Goal: Task Accomplishment & Management: Manage account settings

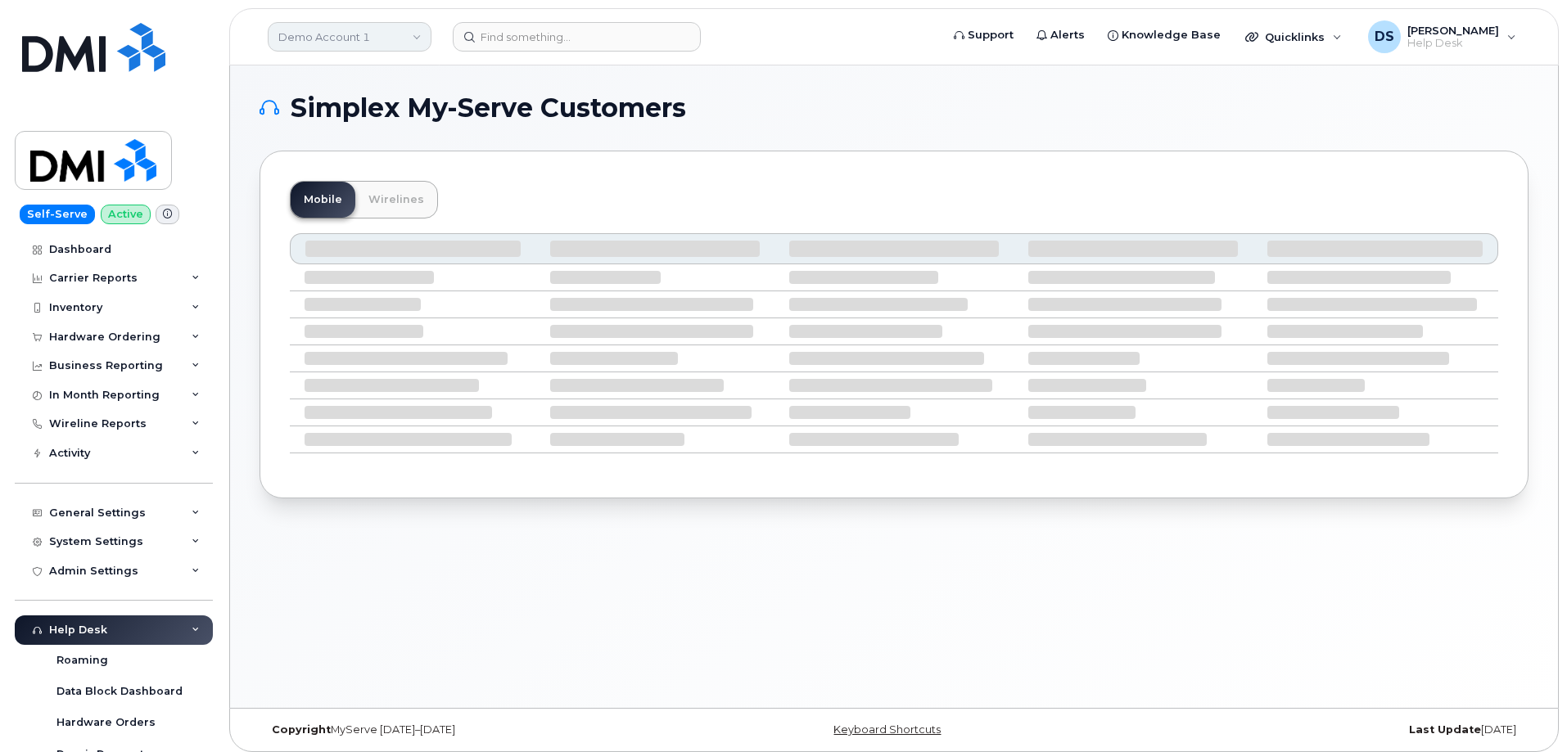
click at [382, 42] on link "Demo Account 1" at bounding box center [350, 36] width 164 height 29
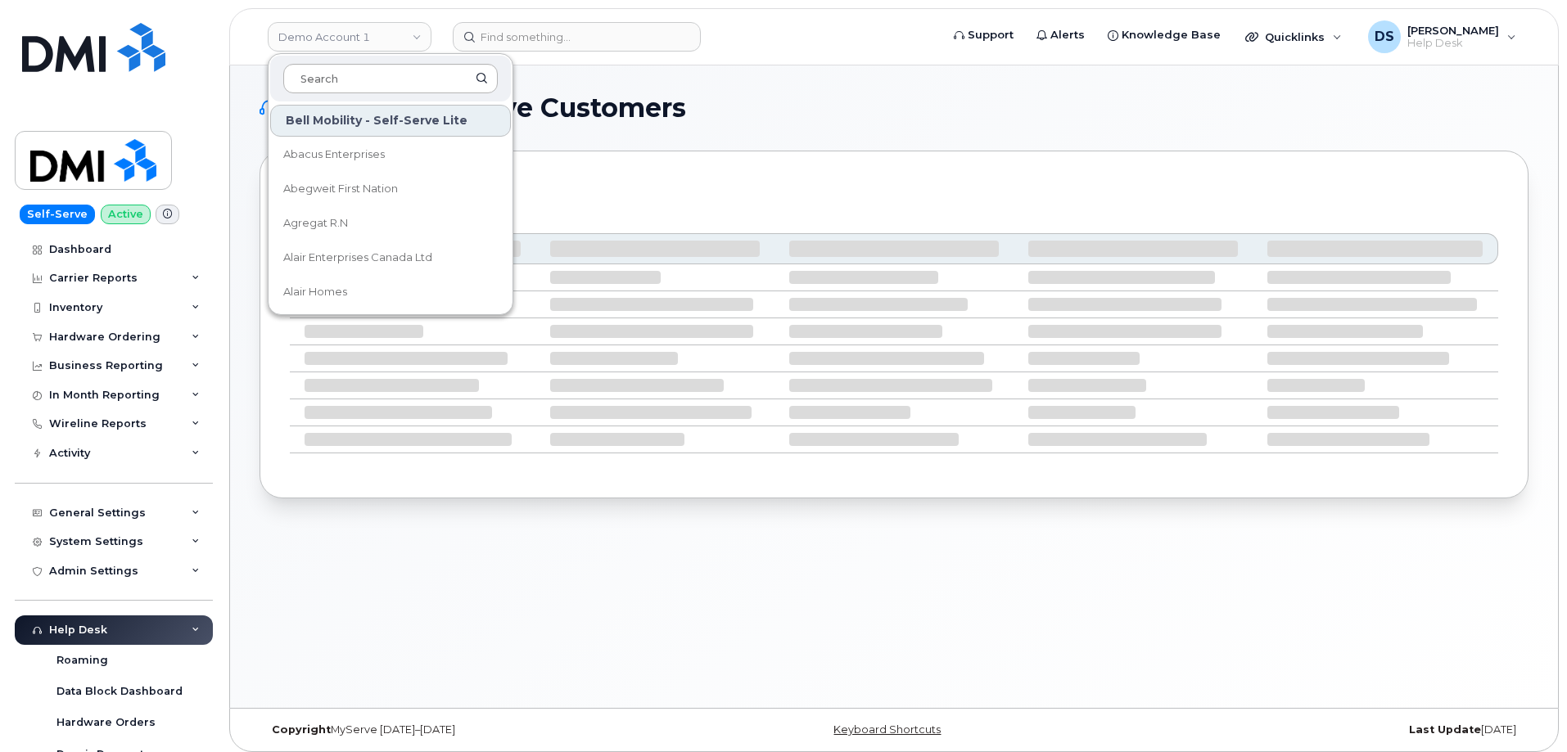
click at [386, 72] on input at bounding box center [390, 78] width 214 height 29
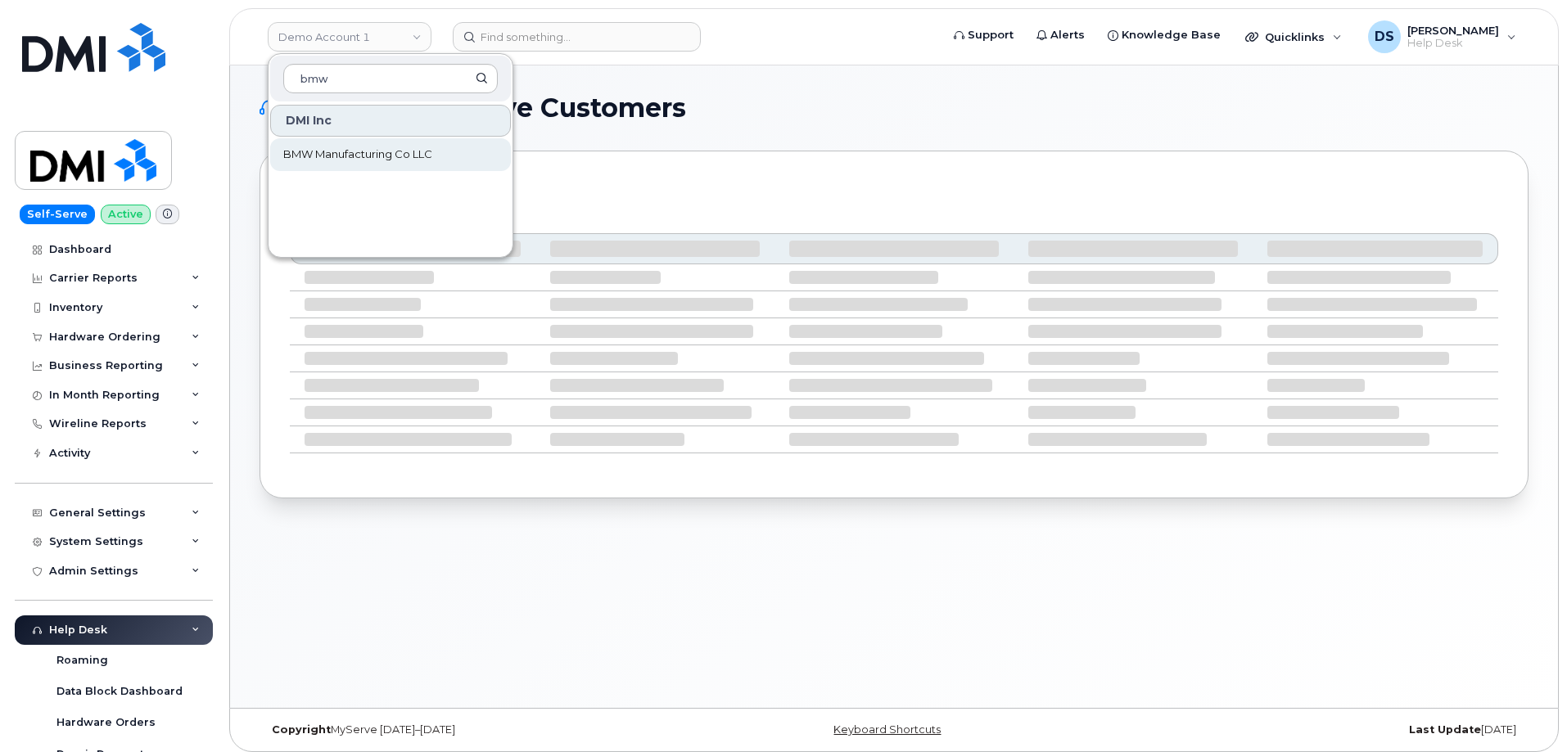
type input "bmw"
click at [418, 153] on span "BMW Manufacturing Co LLC" at bounding box center [357, 155] width 149 height 16
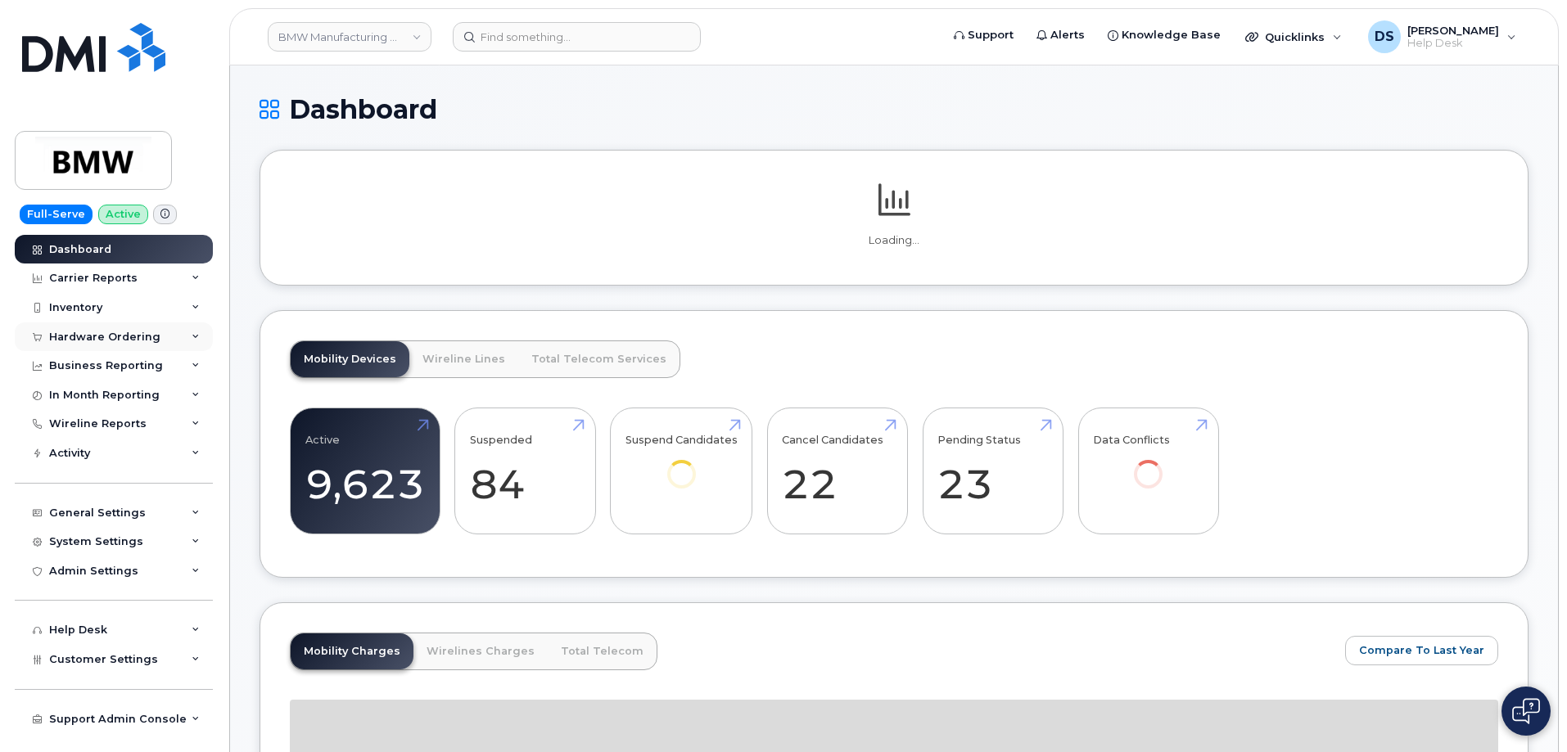
click at [201, 336] on div "Hardware Ordering" at bounding box center [114, 337] width 198 height 29
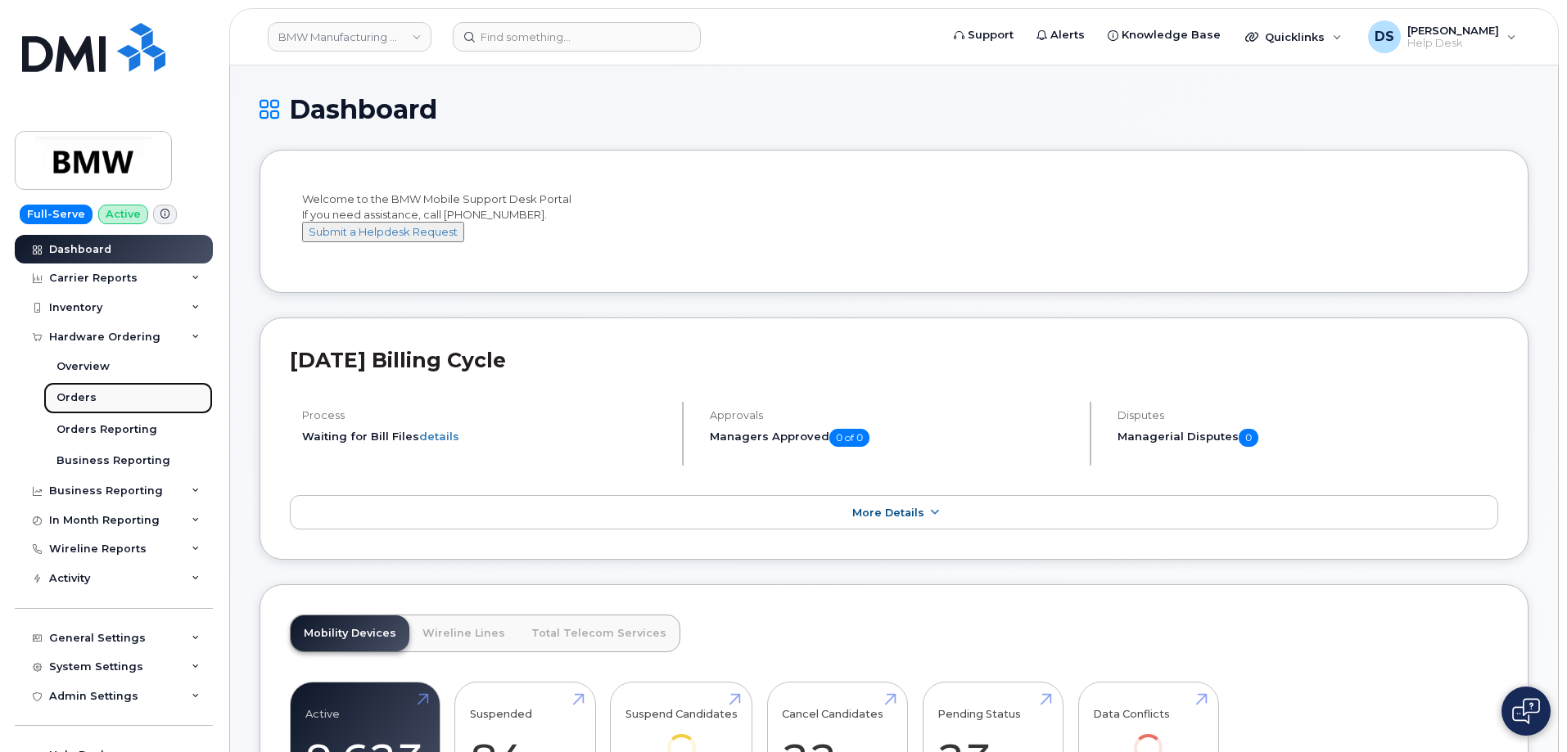
click at [98, 394] on link "Orders" at bounding box center [127, 397] width 169 height 31
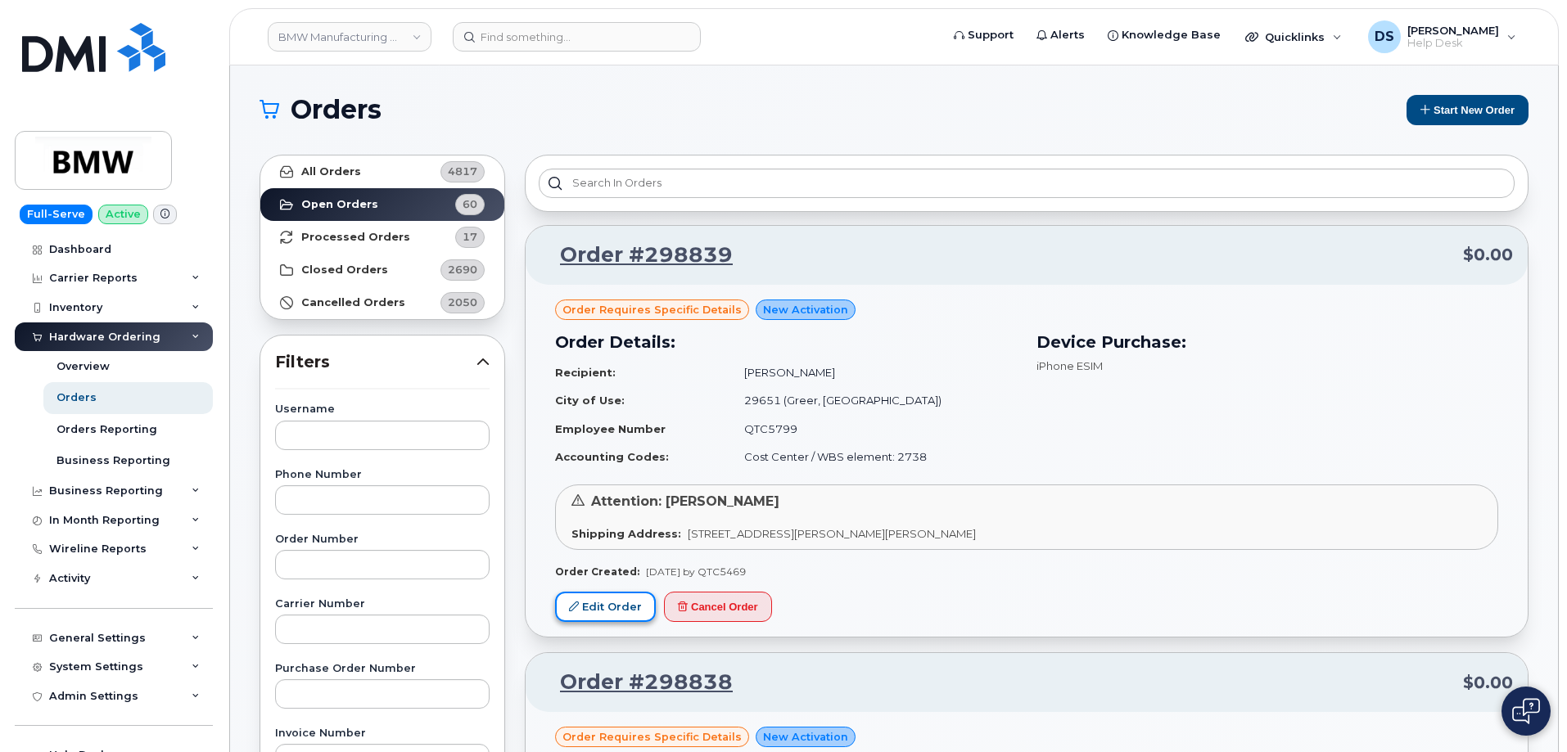
click at [621, 604] on link "Edit Order" at bounding box center [605, 607] width 101 height 30
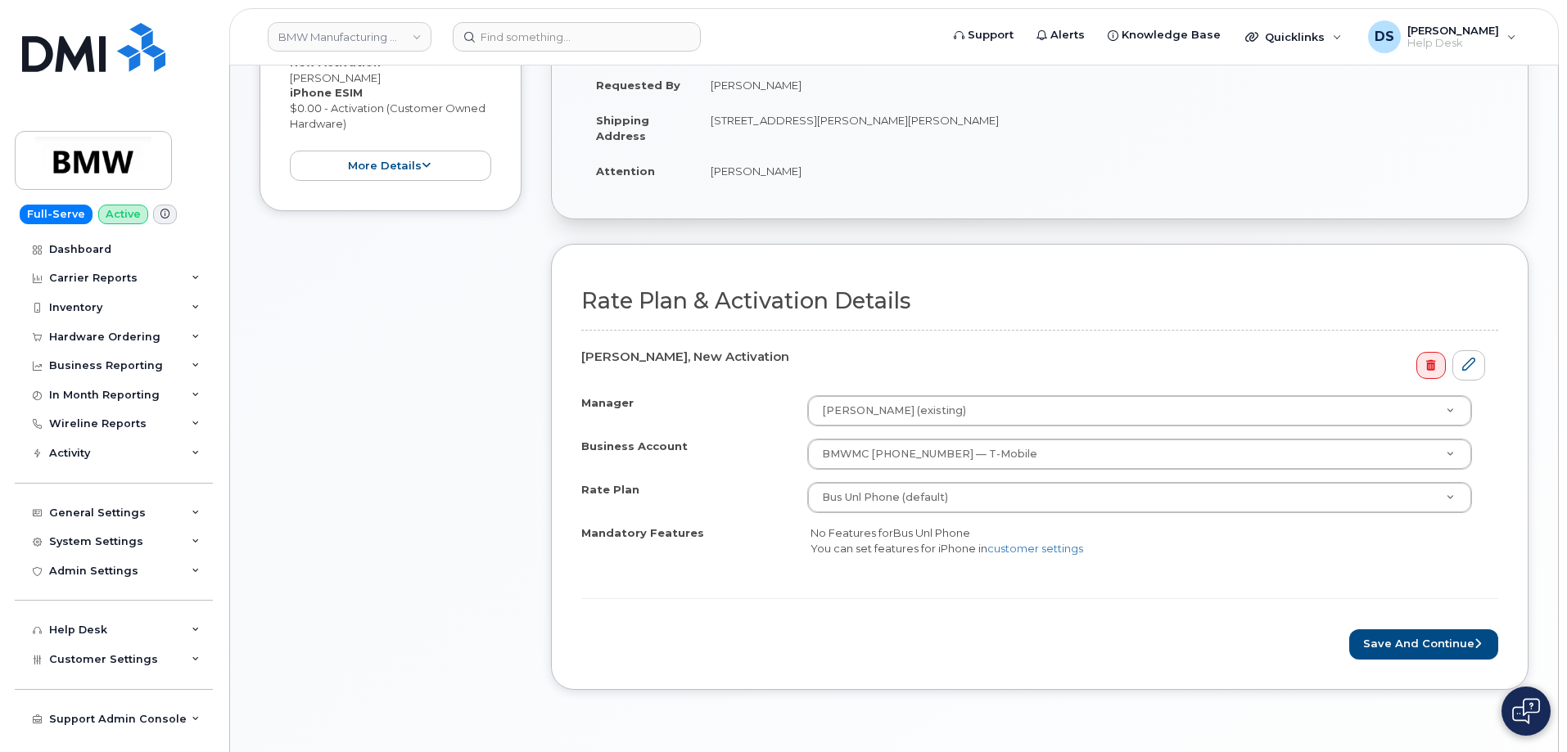
scroll to position [327, 0]
click at [398, 161] on button "more details" at bounding box center [390, 164] width 201 height 30
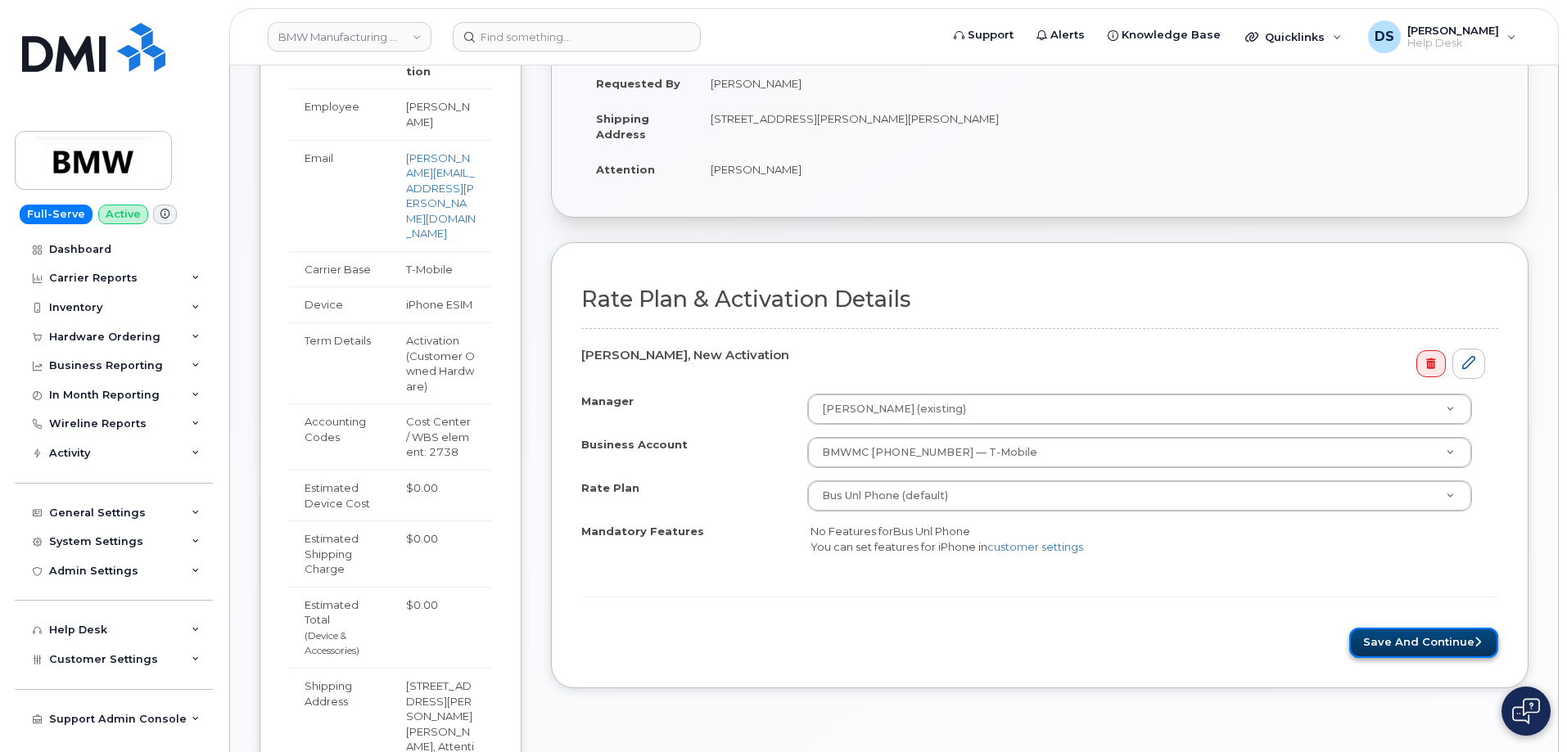
click at [1419, 639] on button "Save and Continue" at bounding box center [1423, 643] width 149 height 30
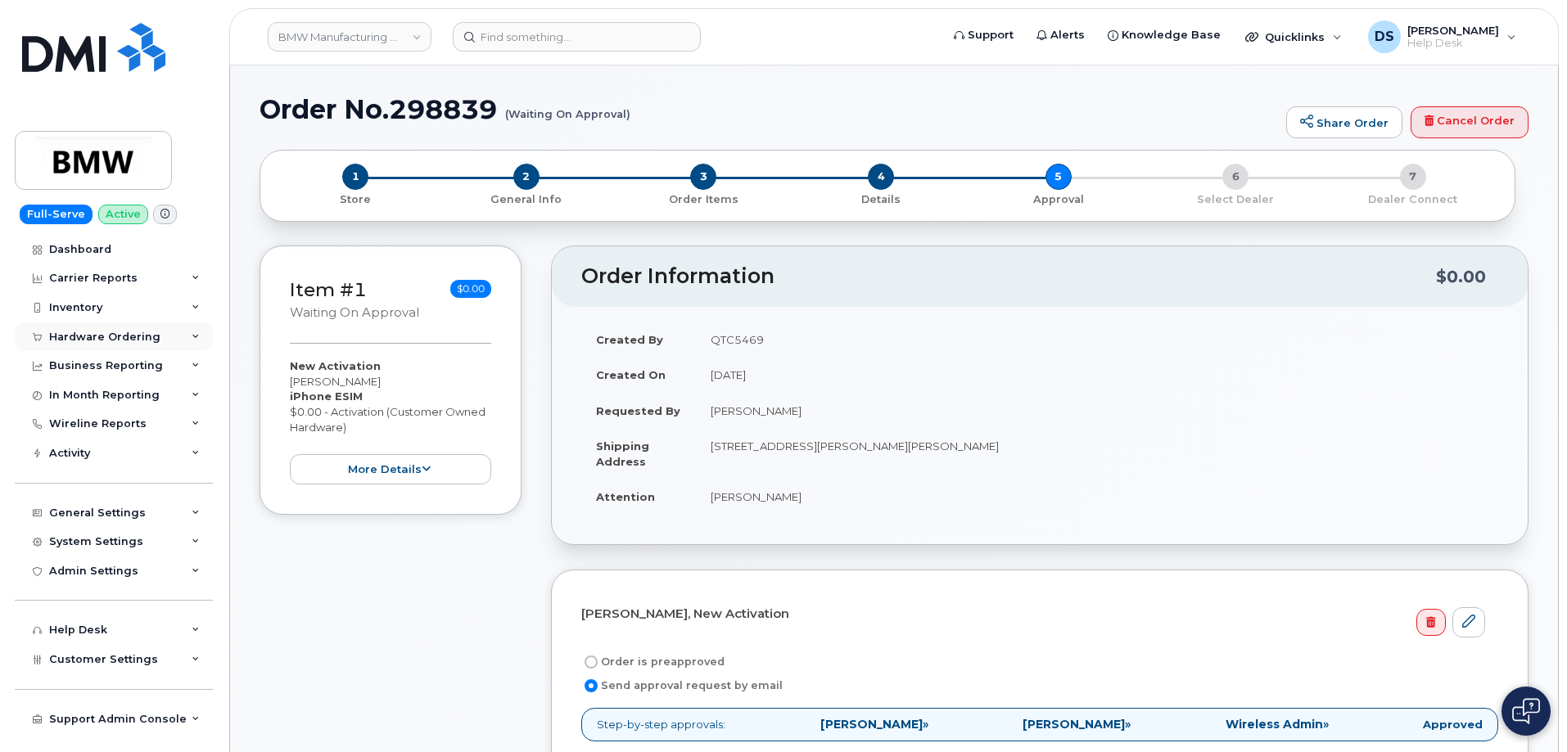
click at [197, 334] on icon at bounding box center [196, 337] width 8 height 8
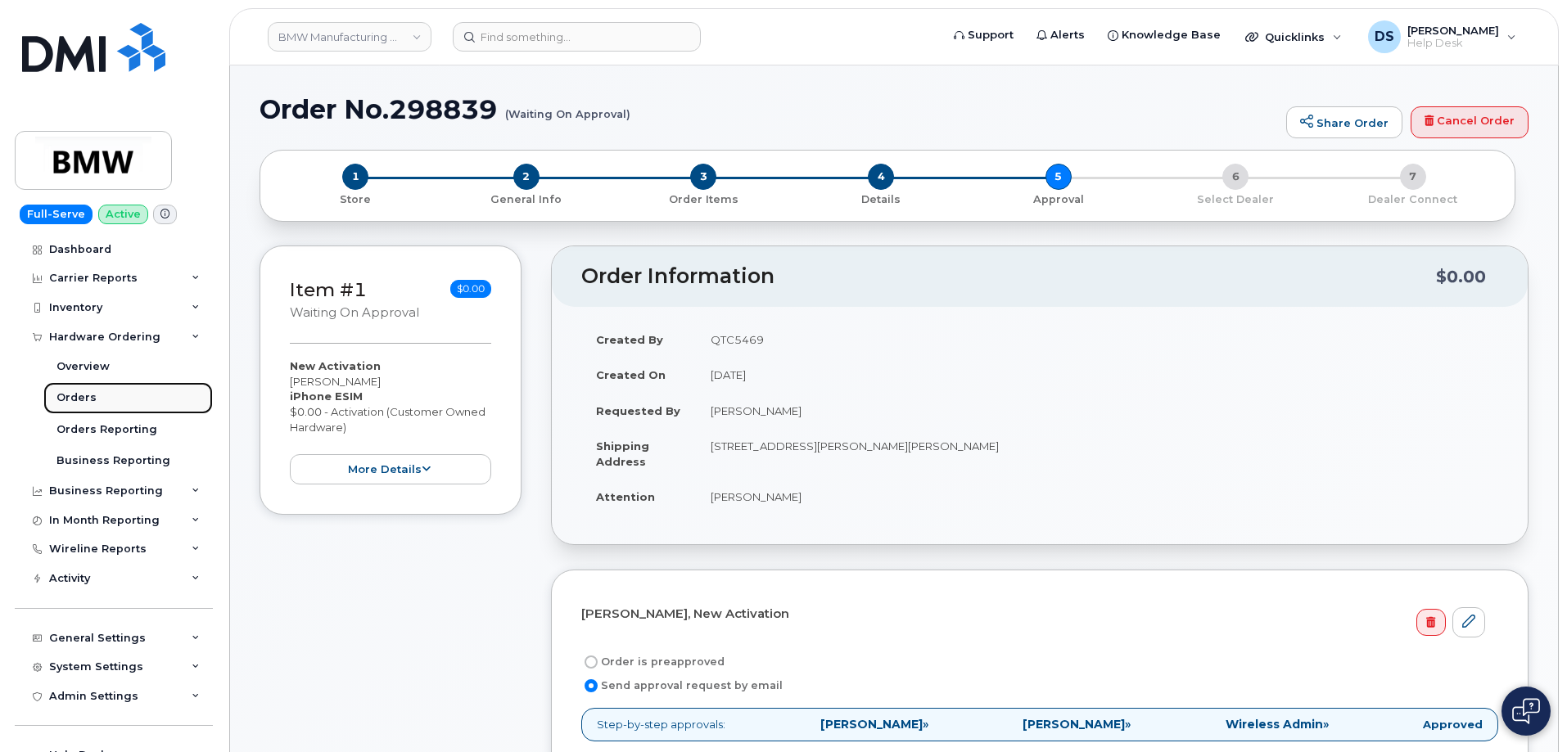
click at [89, 395] on div "Orders" at bounding box center [76, 397] width 40 height 15
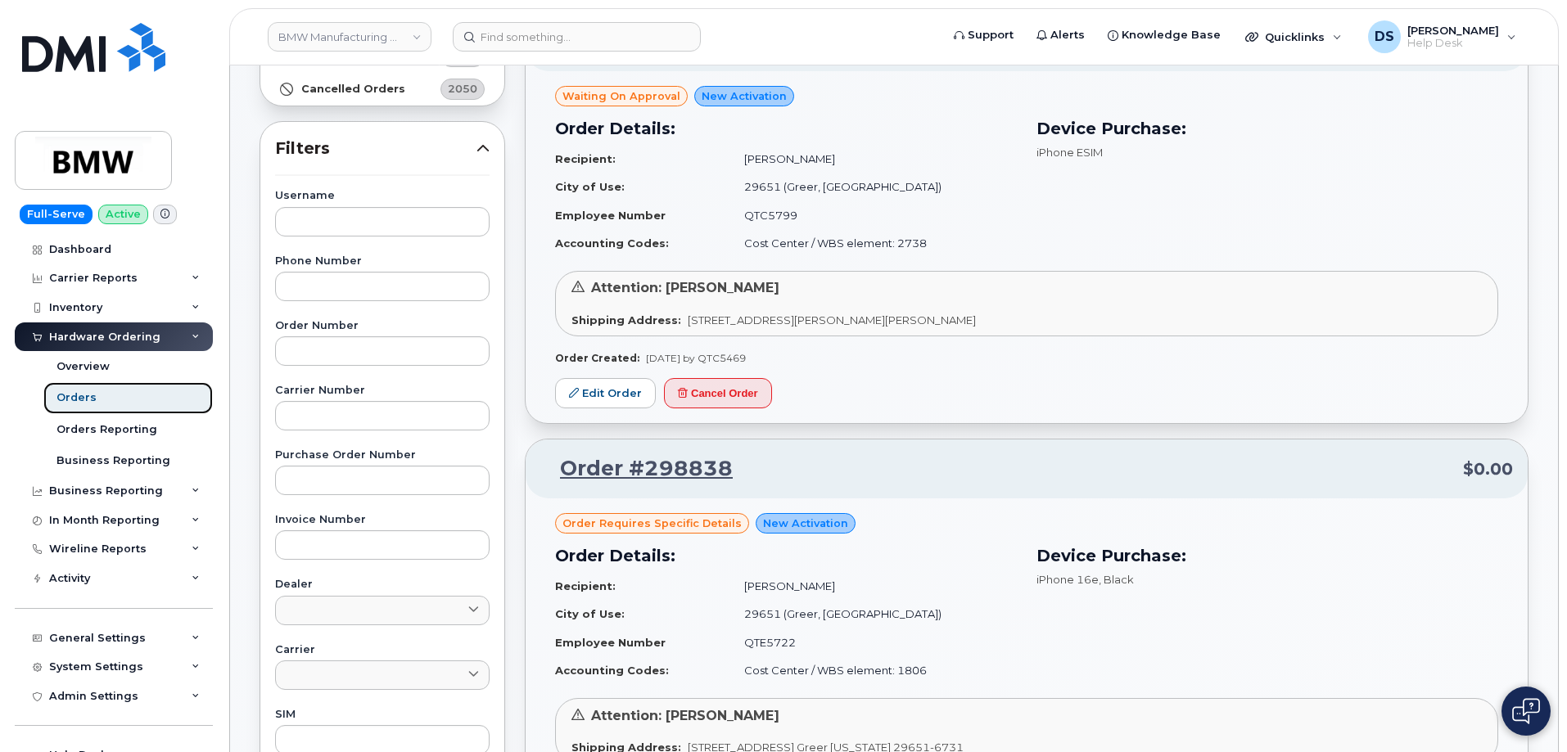
scroll to position [491, 0]
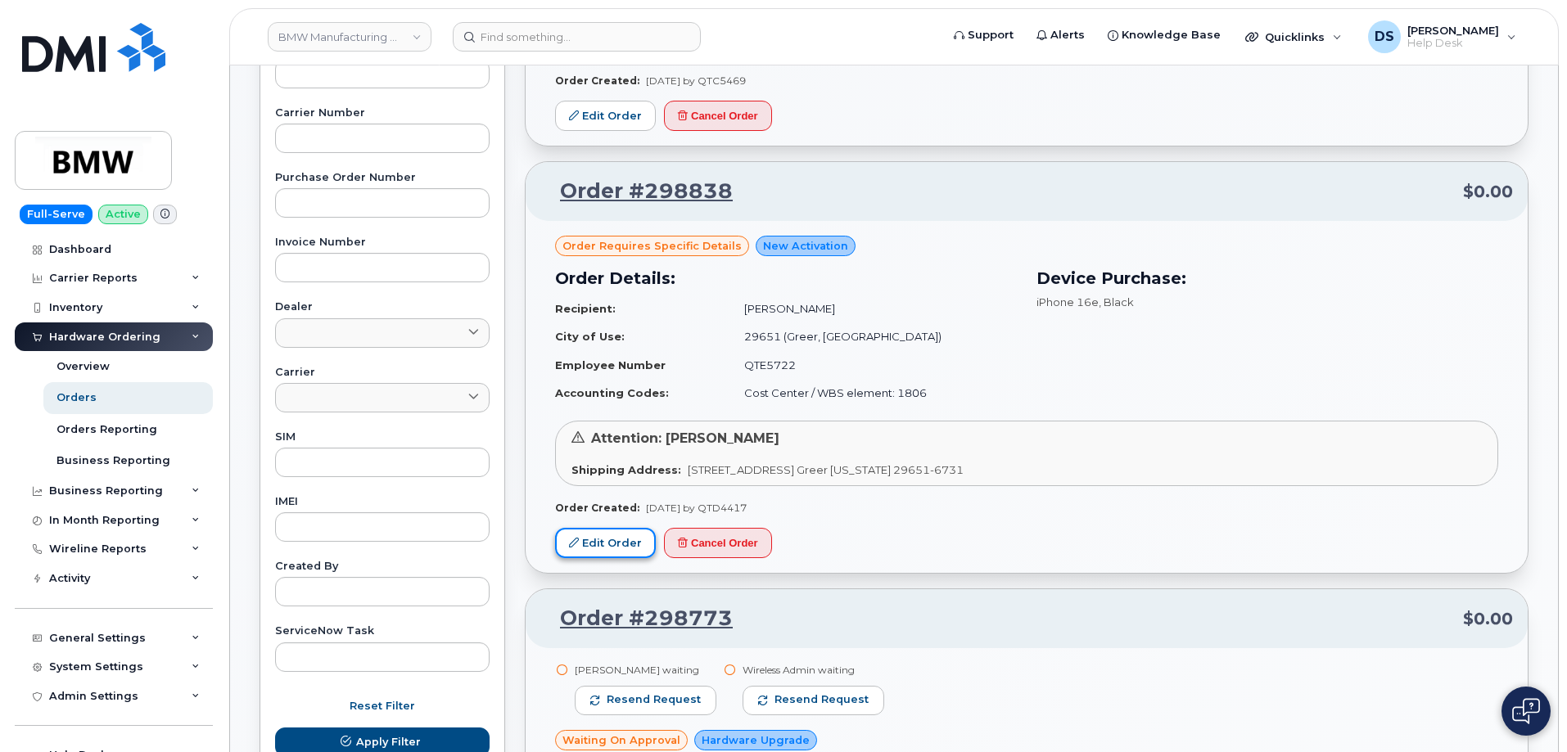
click at [620, 539] on link "Edit Order" at bounding box center [605, 543] width 101 height 30
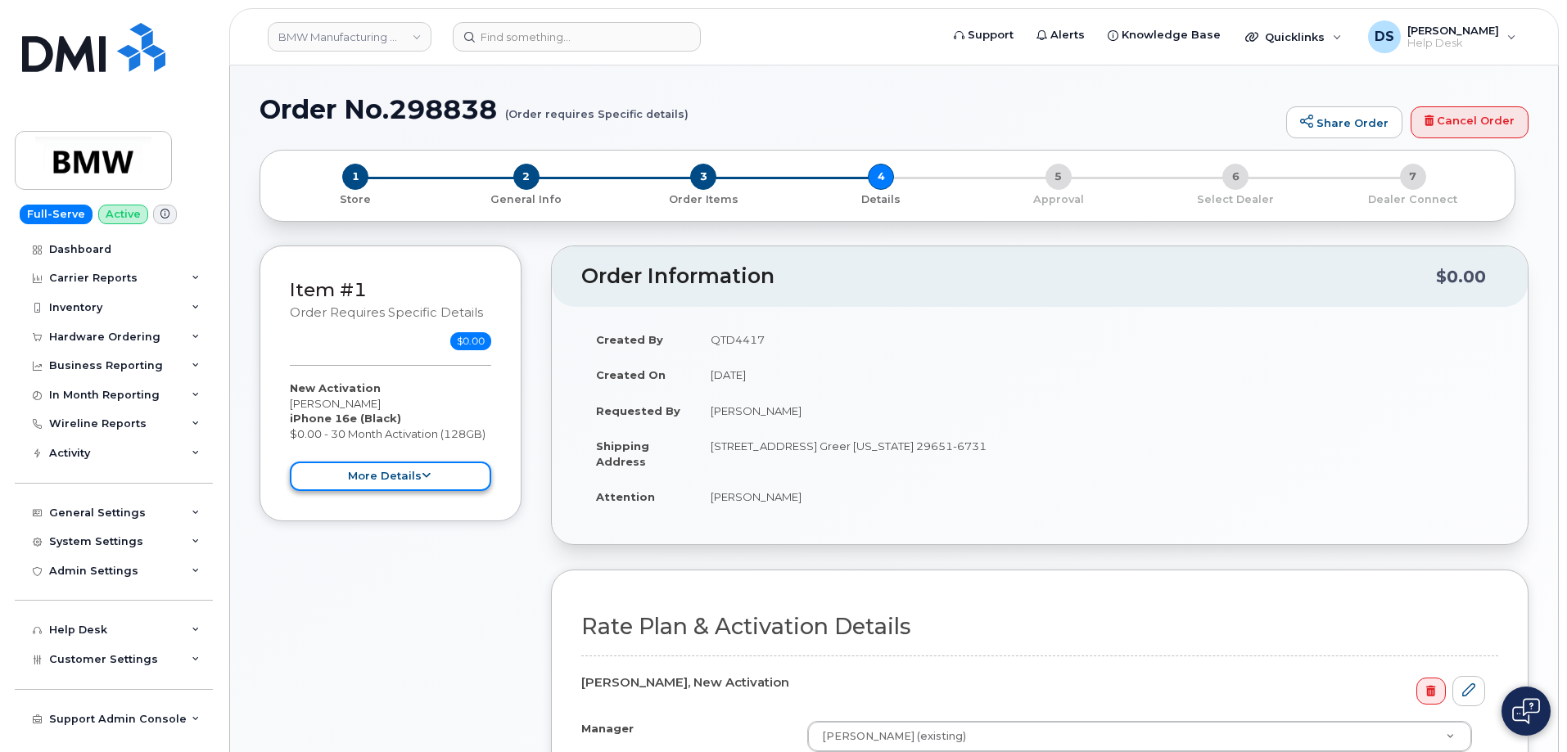
click at [423, 479] on icon at bounding box center [426, 476] width 9 height 11
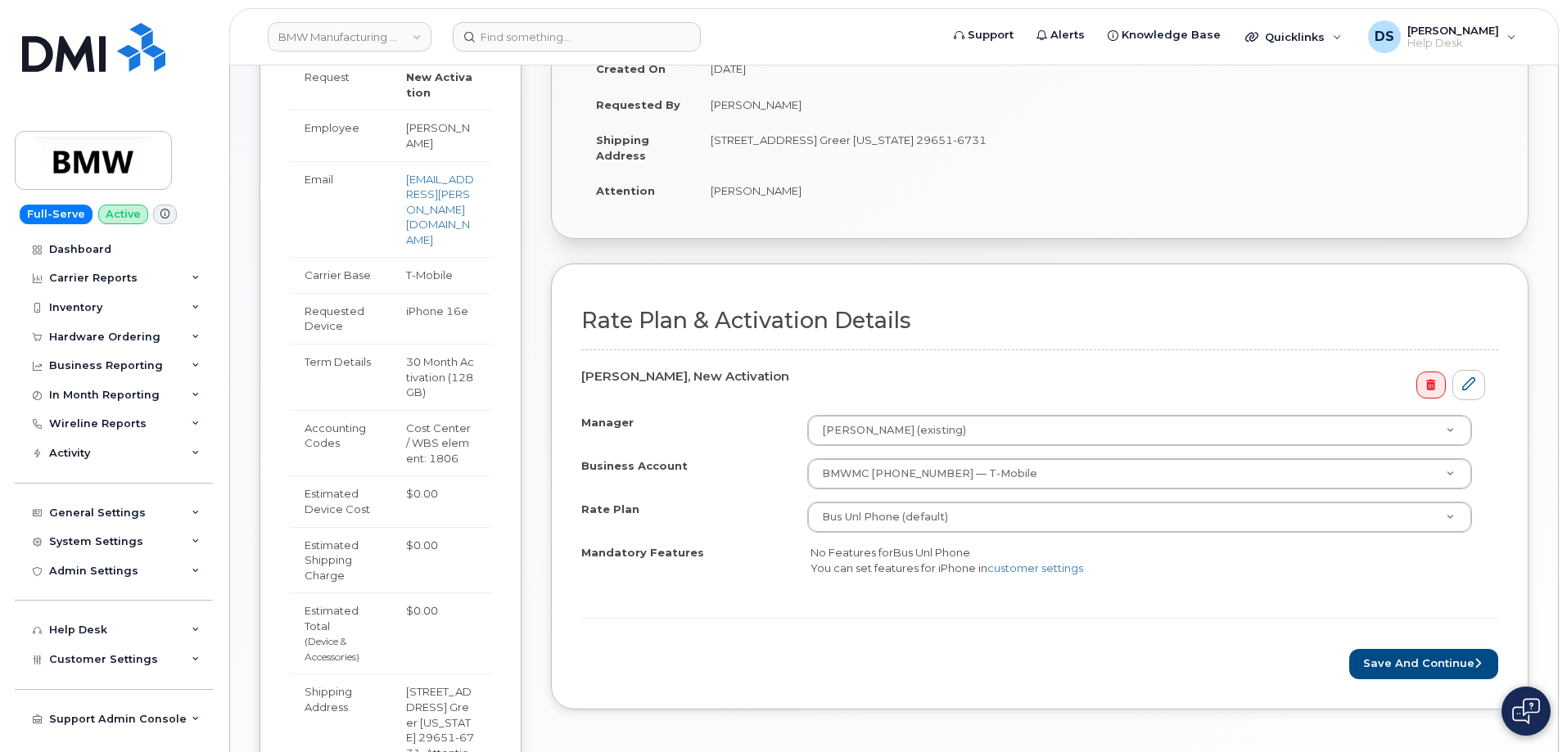
scroll to position [327, 0]
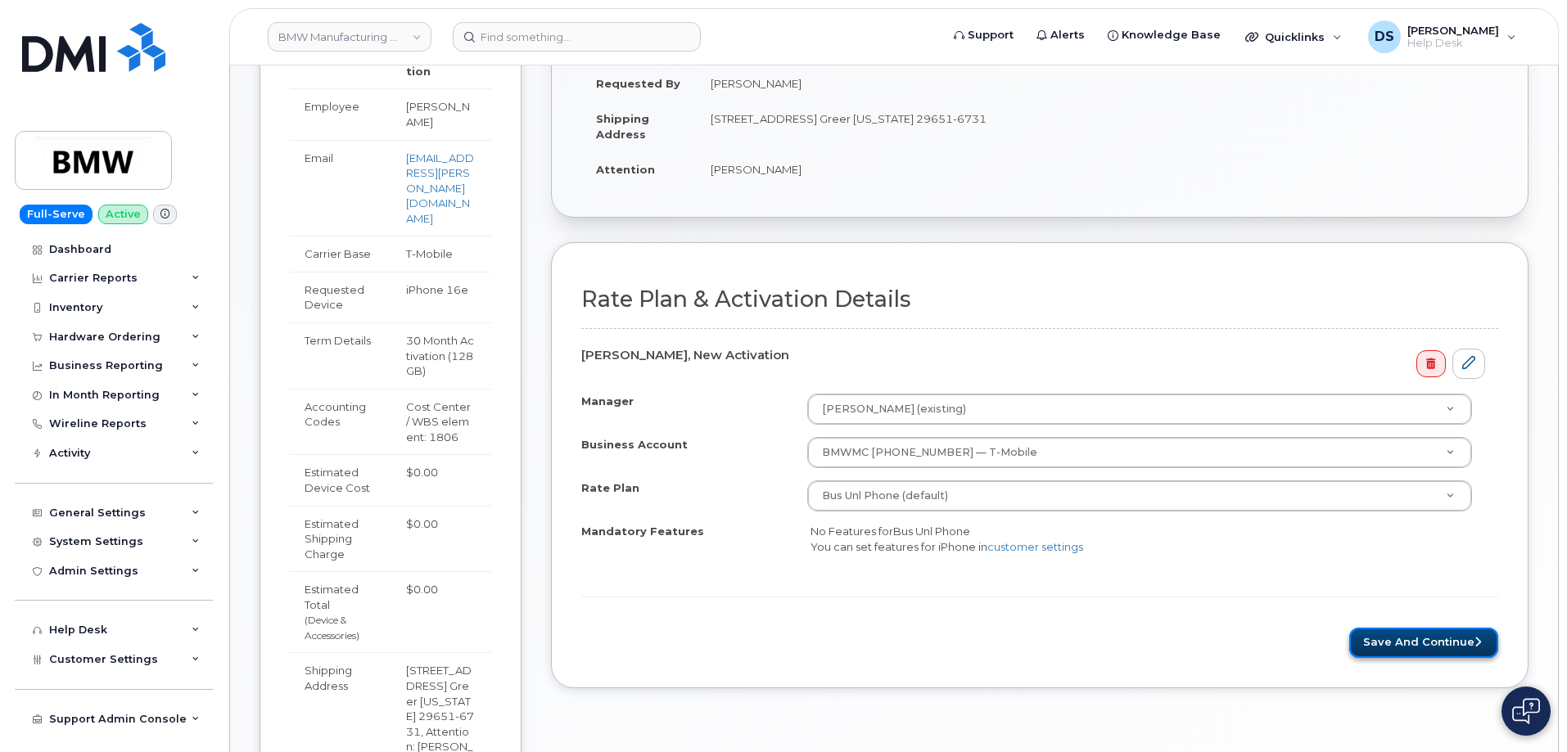
click at [1442, 635] on button "Save and Continue" at bounding box center [1423, 643] width 149 height 30
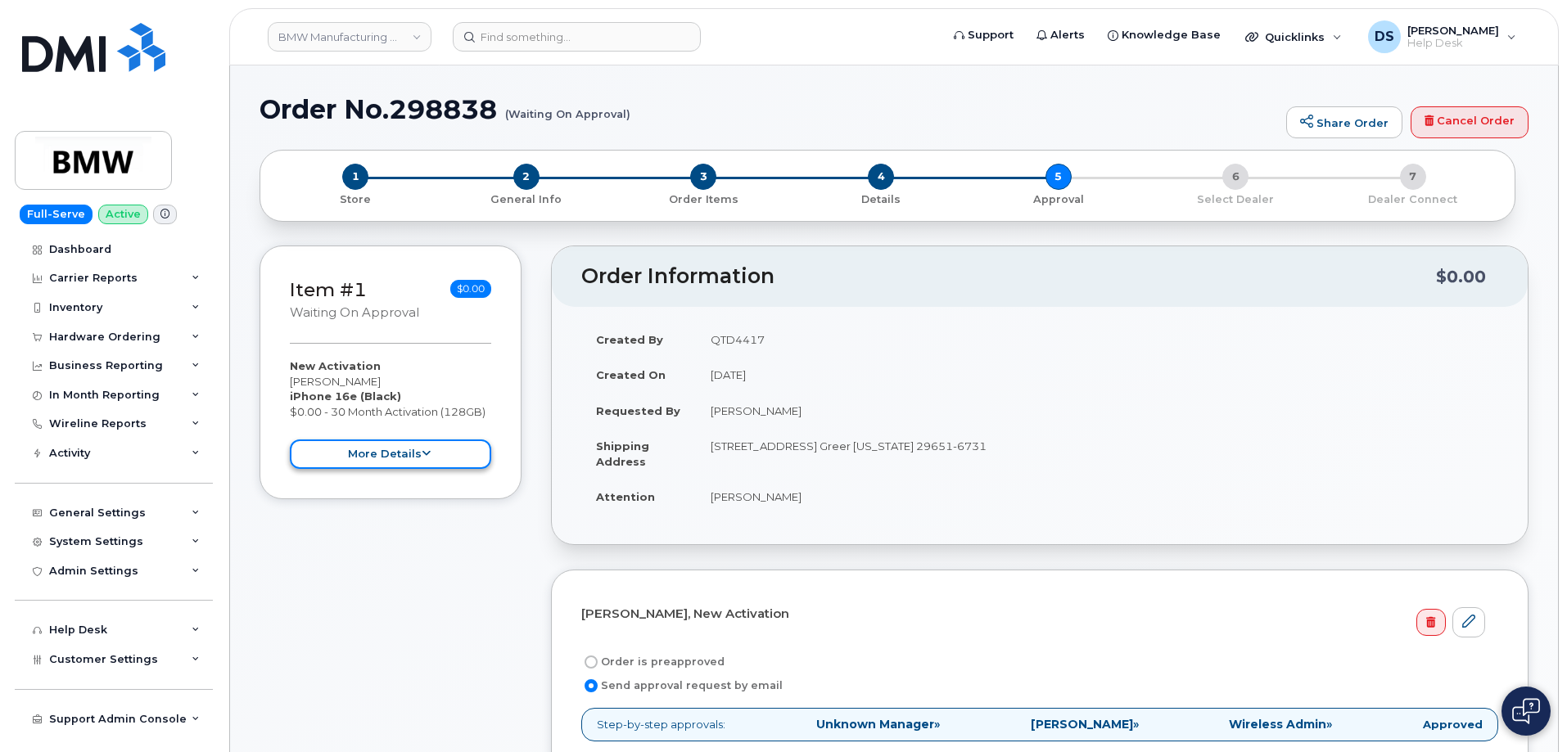
click at [426, 452] on icon at bounding box center [426, 454] width 9 height 11
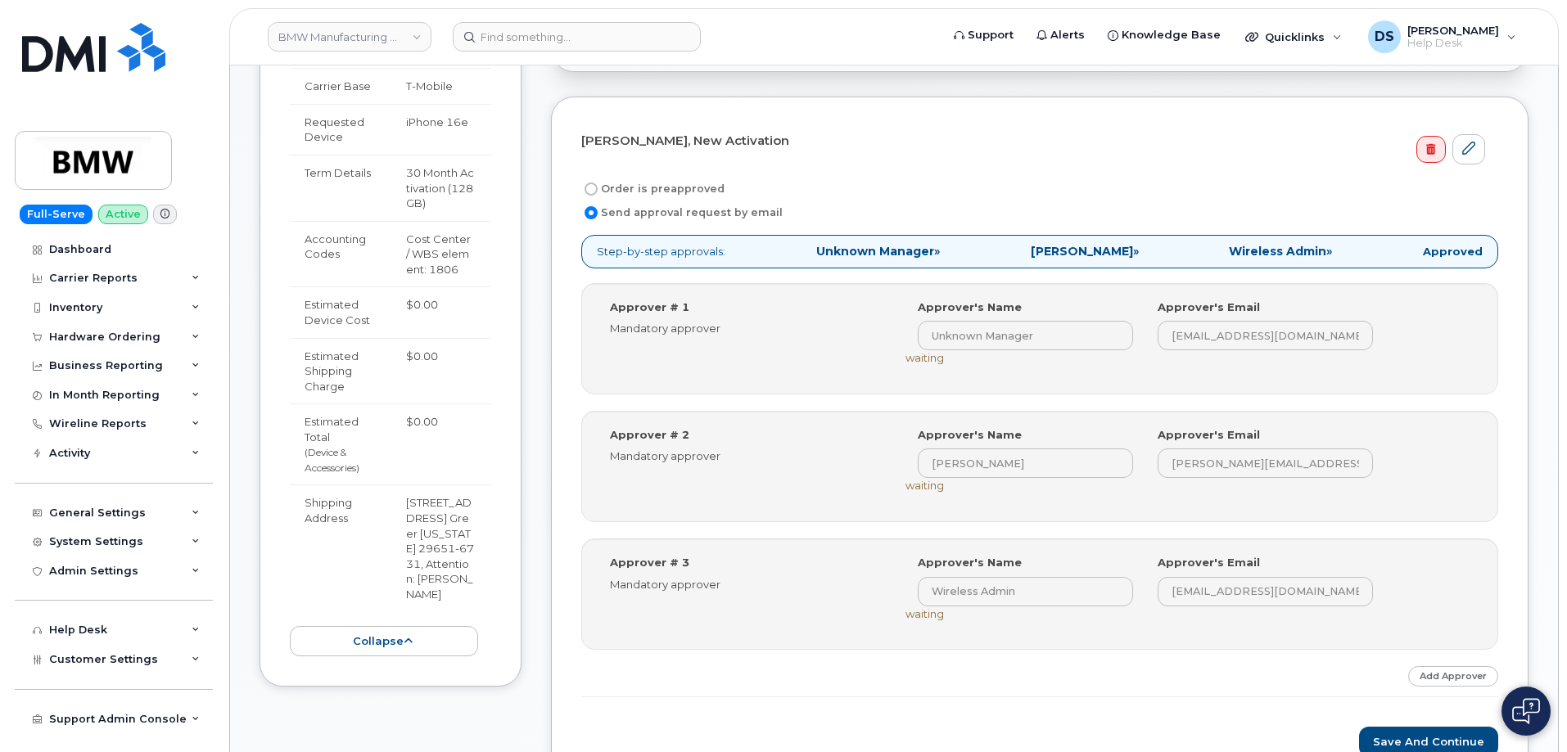
scroll to position [737, 0]
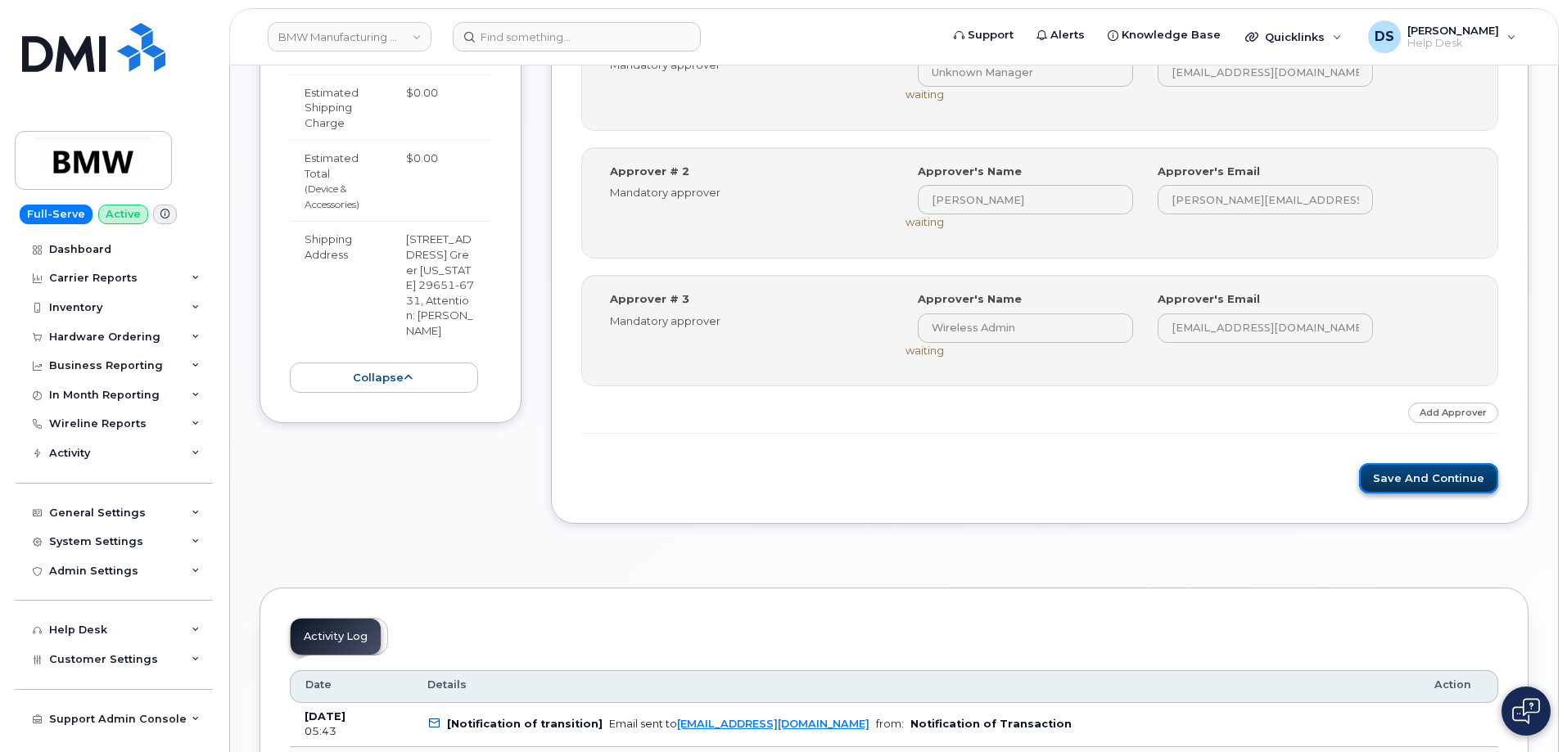
click at [1424, 474] on button "Save and Continue" at bounding box center [1428, 478] width 139 height 30
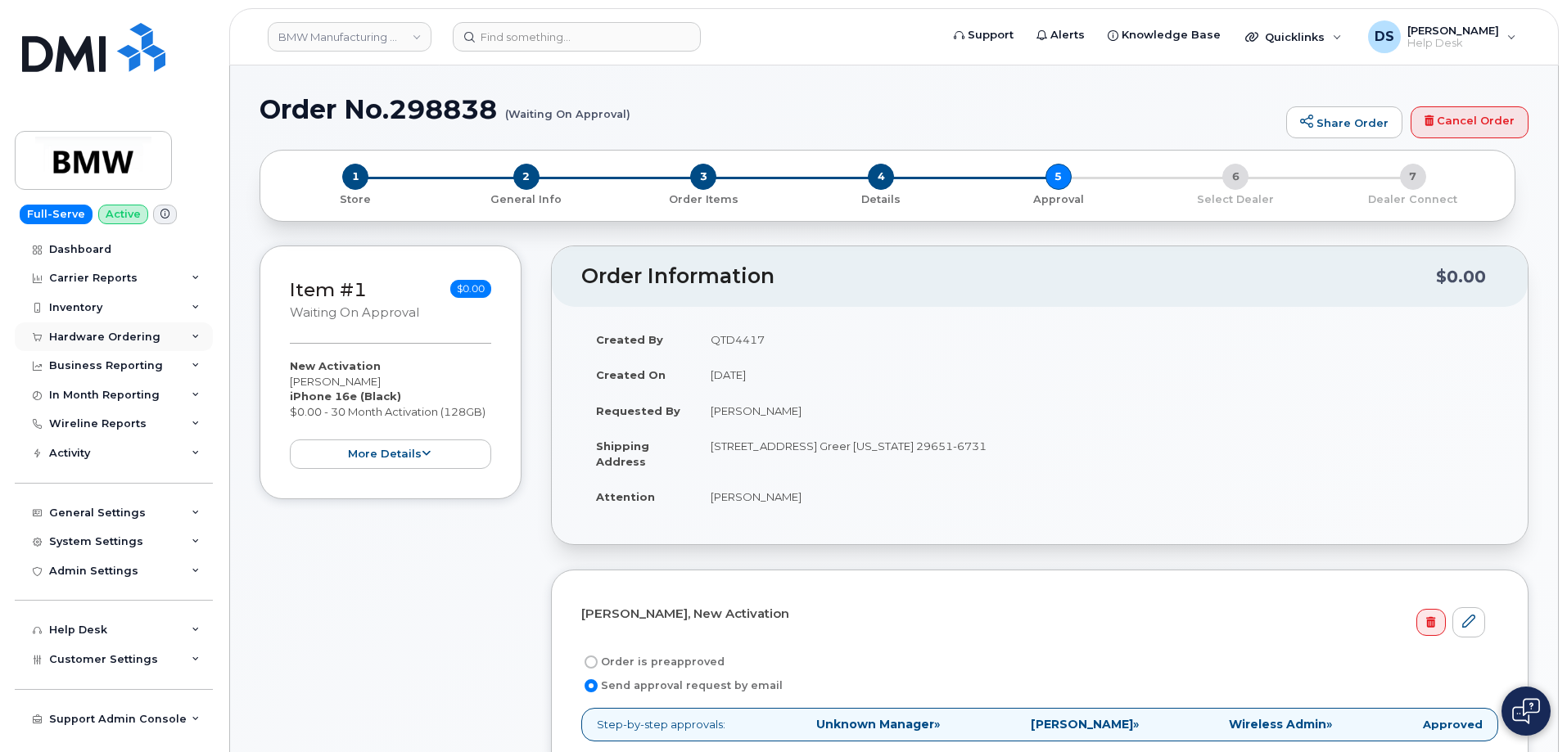
click at [197, 333] on icon at bounding box center [196, 337] width 8 height 8
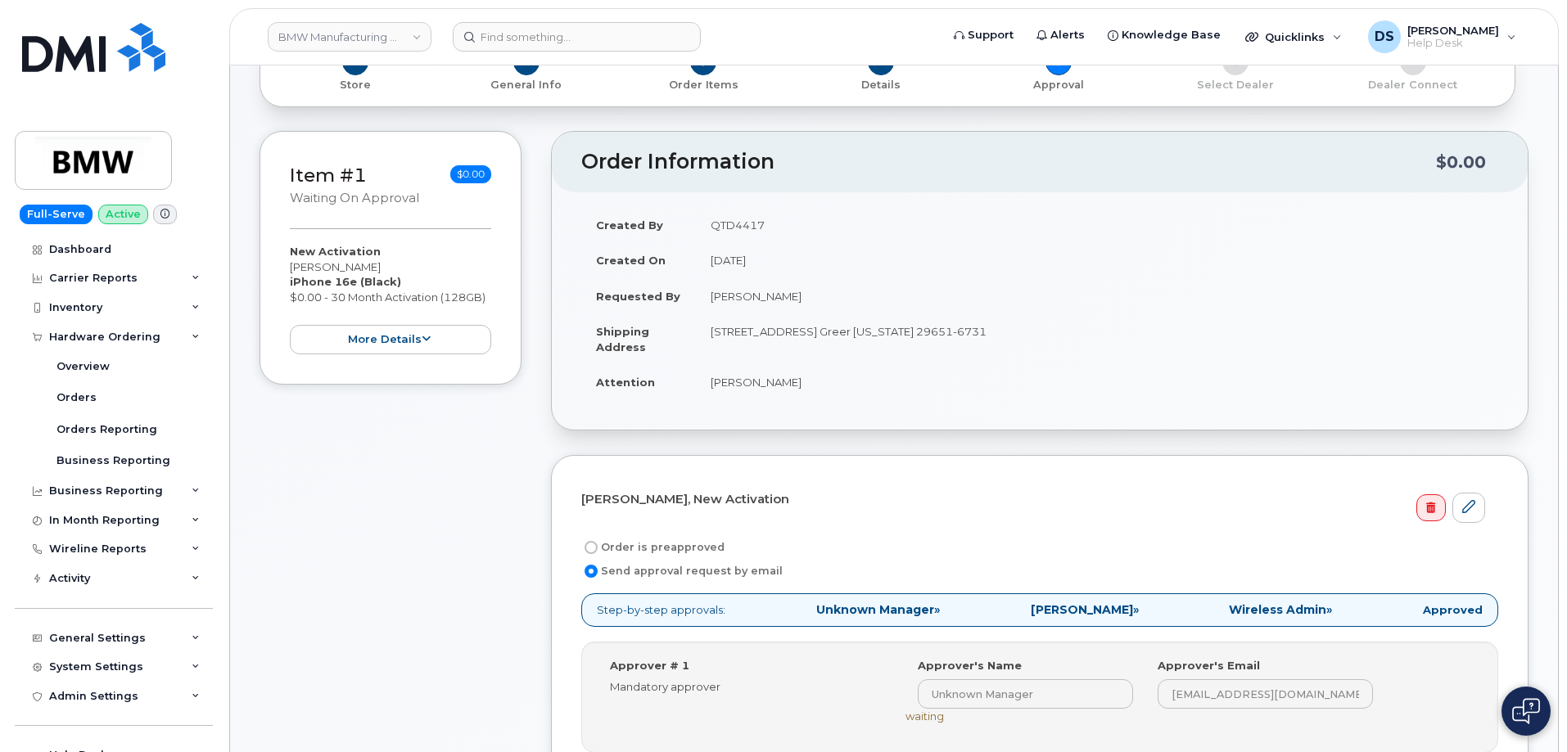
scroll to position [327, 0]
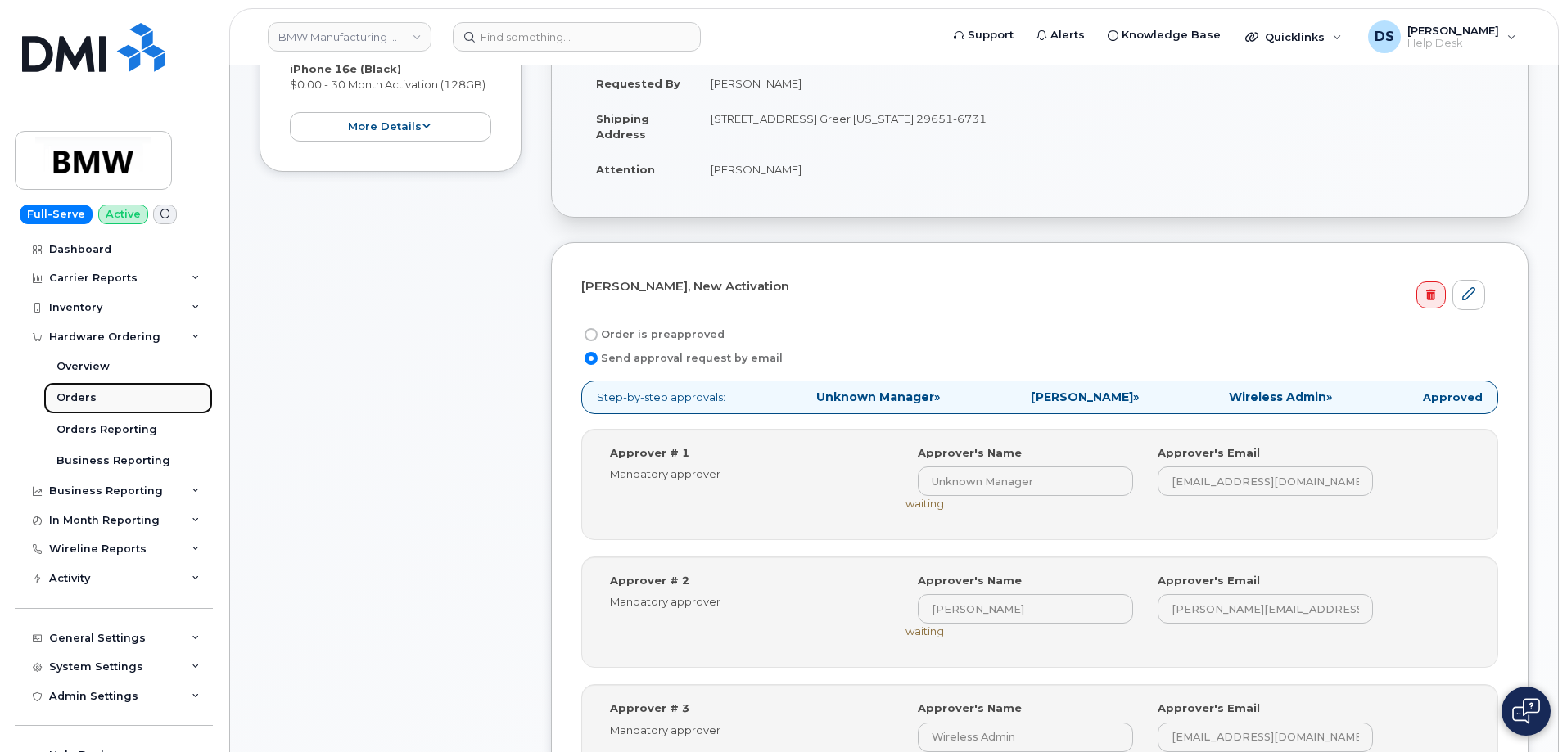
click at [98, 395] on link "Orders" at bounding box center [127, 397] width 169 height 31
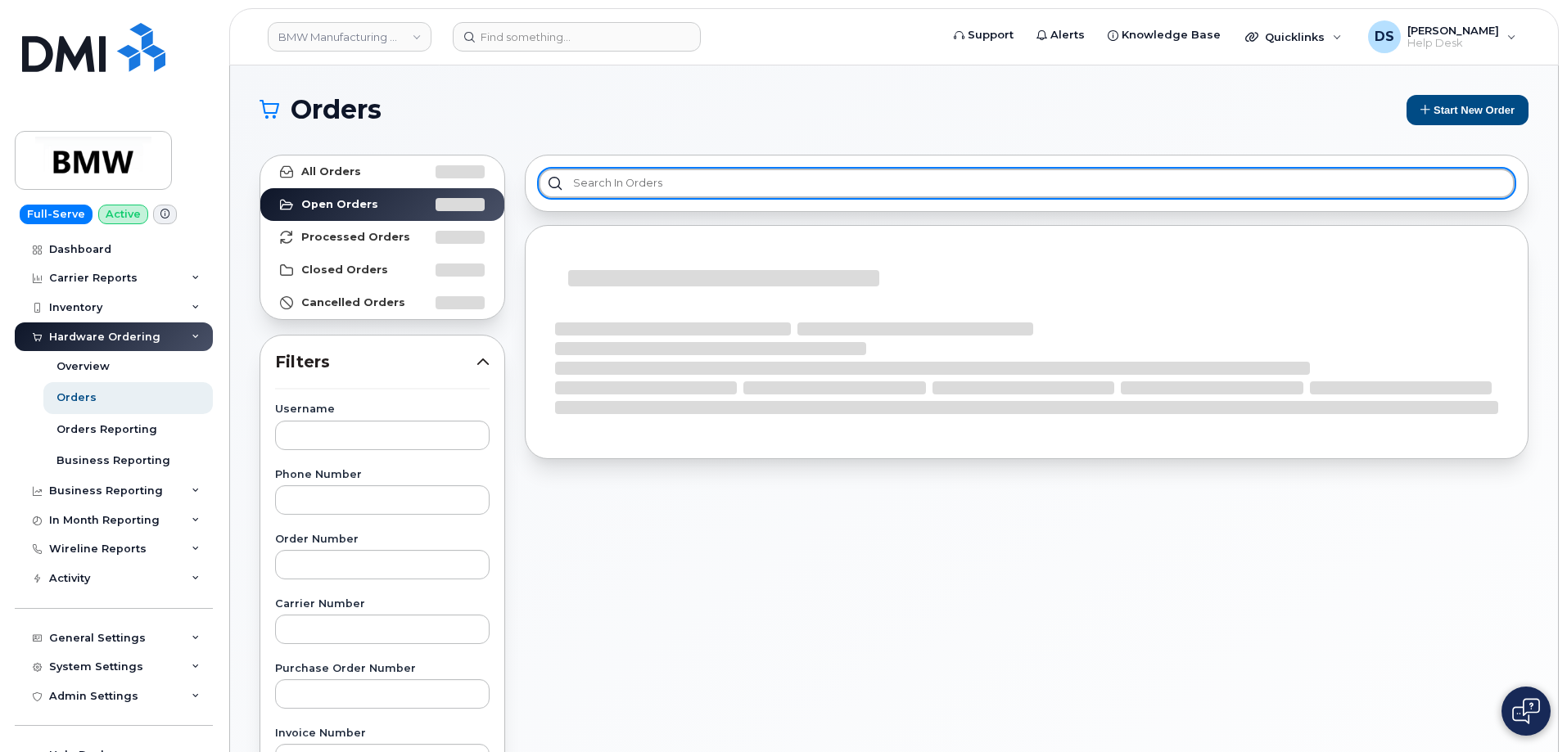
drag, startPoint x: 655, startPoint y: 183, endPoint x: 662, endPoint y: 175, distance: 10.4
click at [658, 183] on input "text" at bounding box center [1027, 183] width 976 height 29
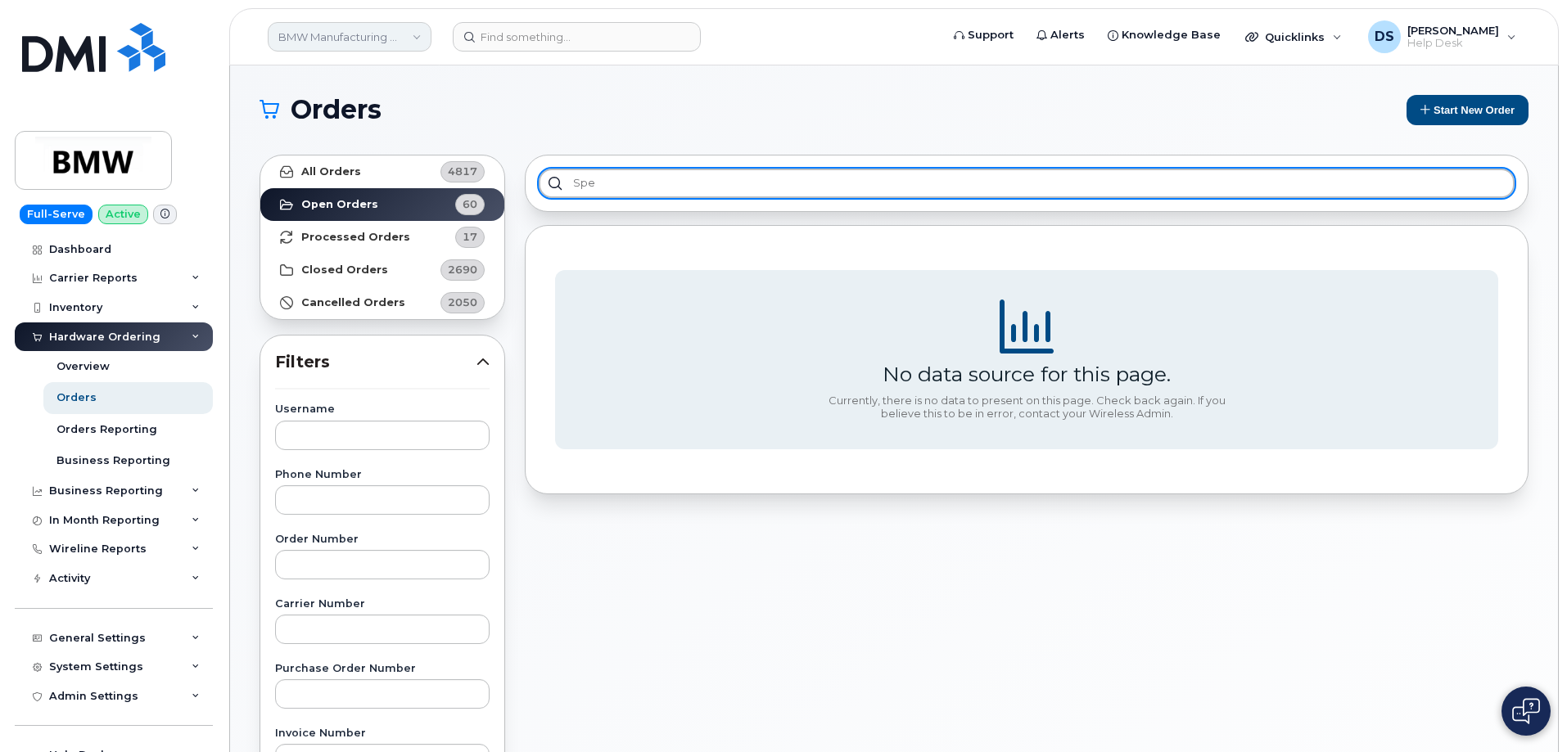
type input "spe"
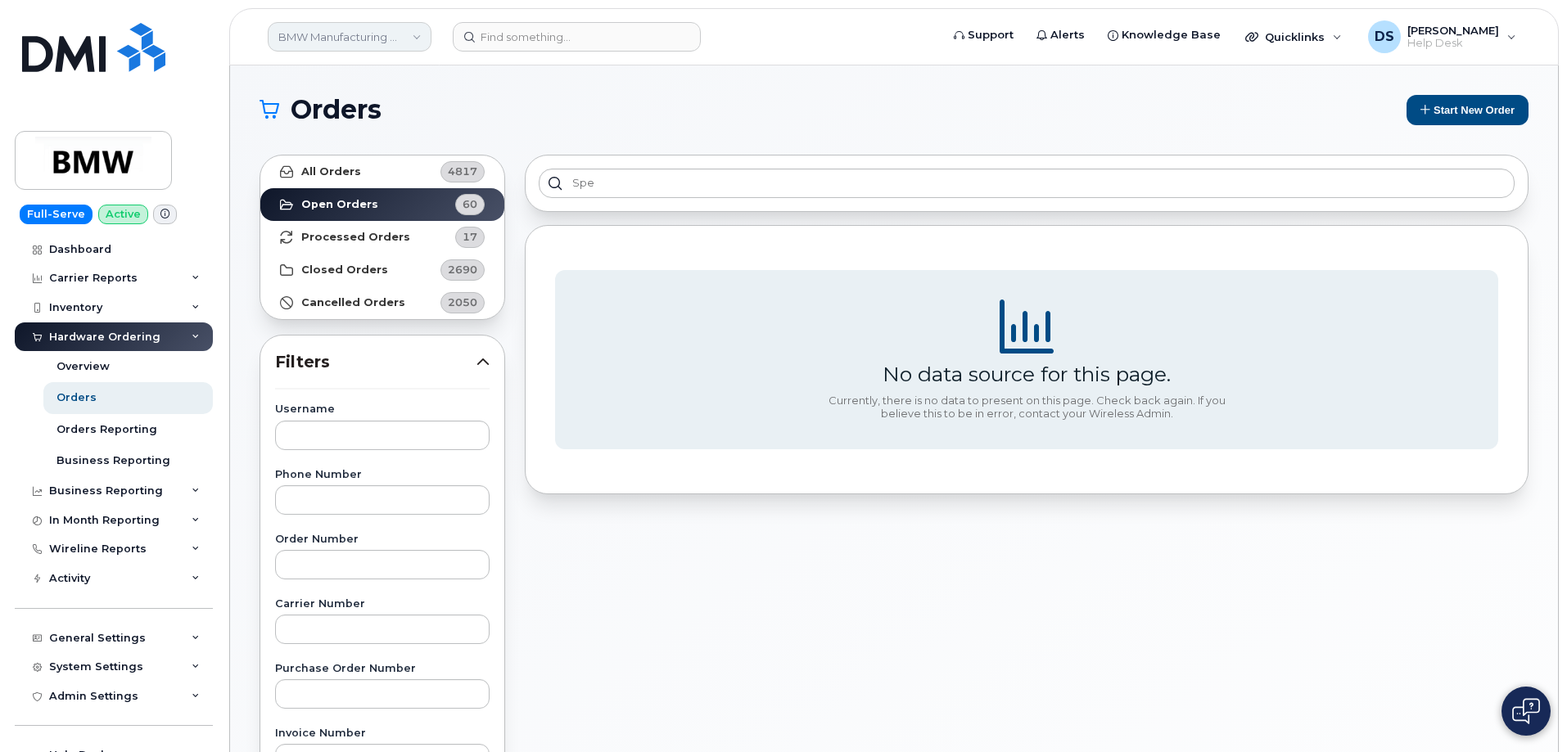
click at [417, 31] on link "BMW Manufacturing Co LLC" at bounding box center [350, 36] width 164 height 29
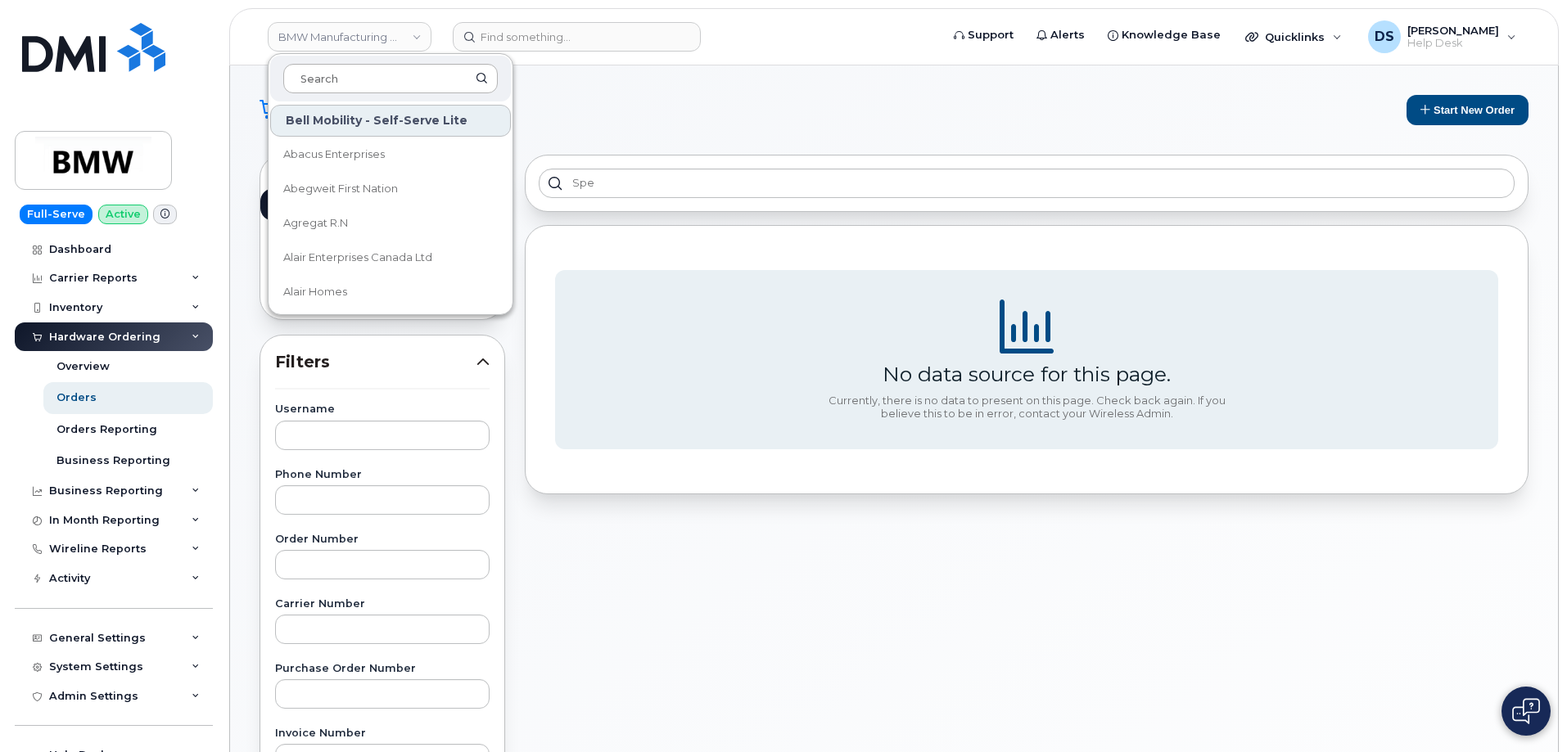
click at [363, 74] on input at bounding box center [390, 78] width 214 height 29
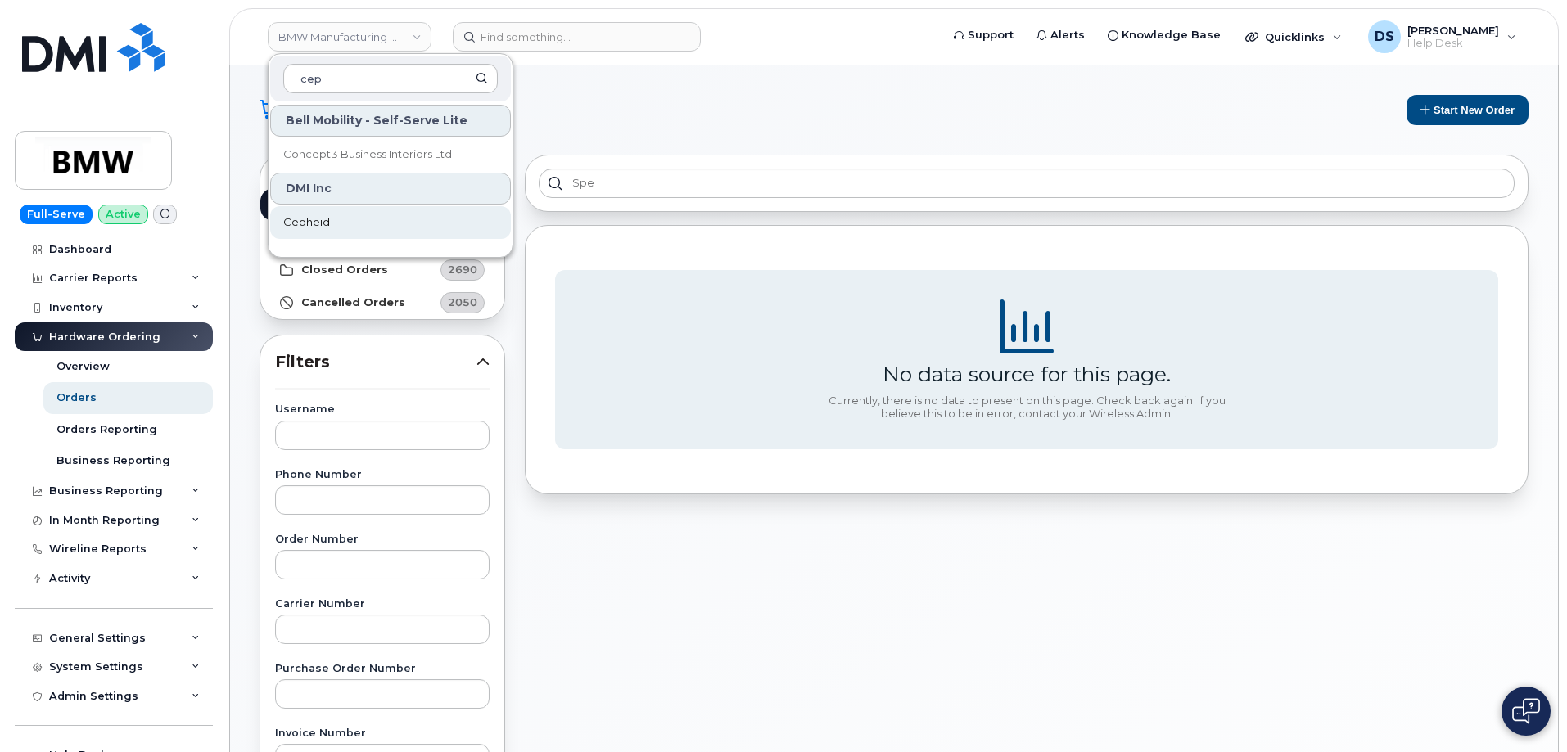
type input "cep"
click at [297, 217] on span "Cepheid" at bounding box center [306, 222] width 47 height 16
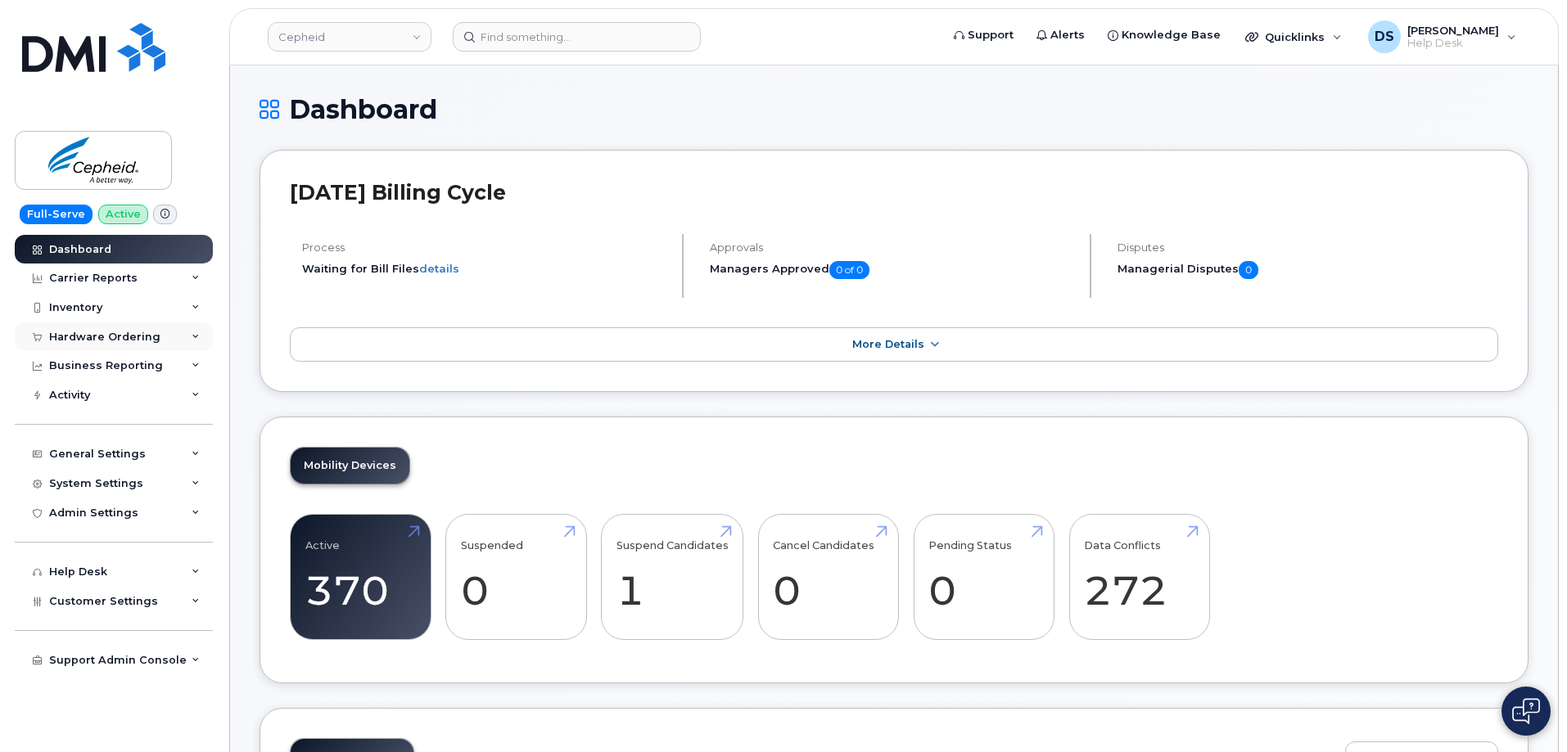
click at [194, 334] on icon at bounding box center [196, 337] width 8 height 8
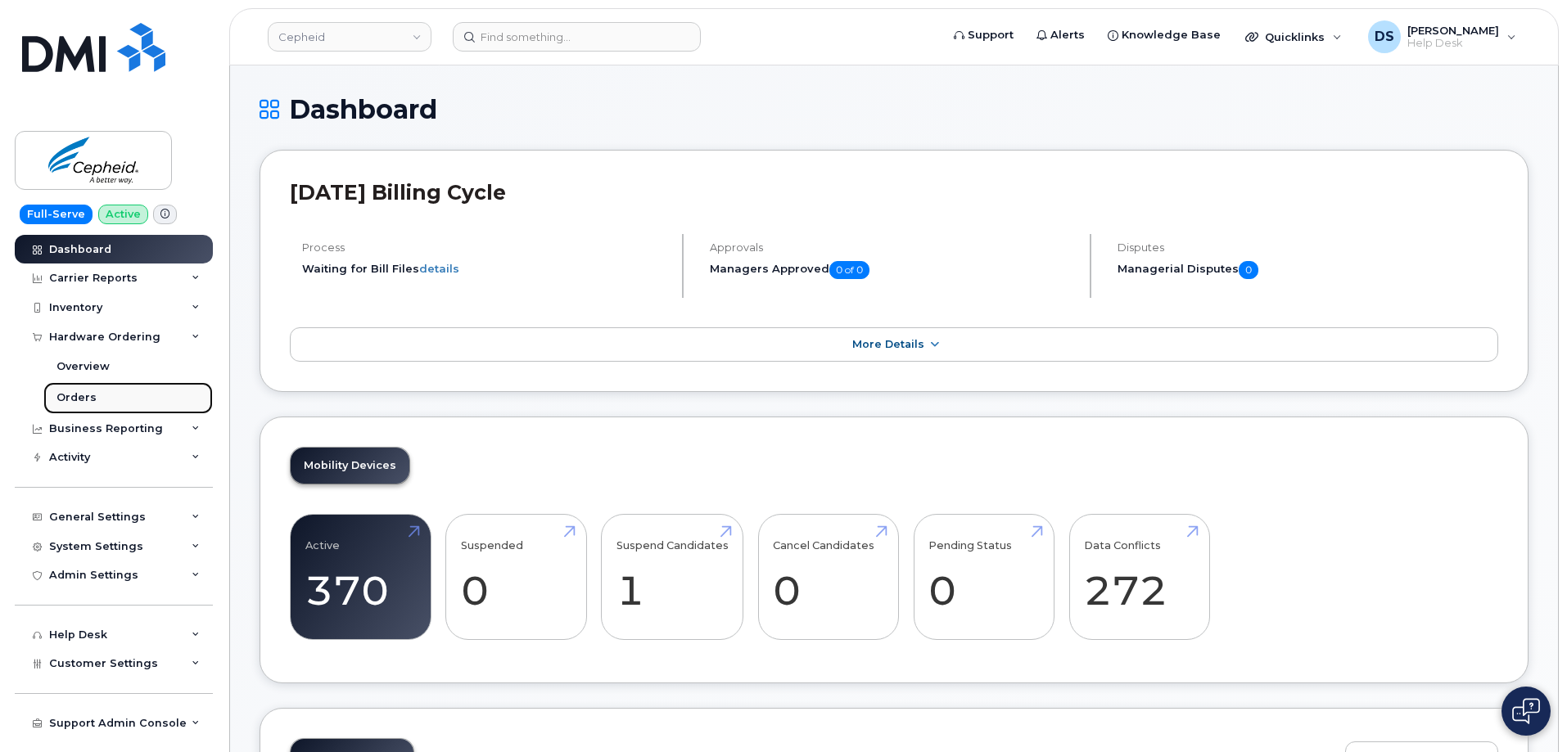
click at [85, 392] on div "Orders" at bounding box center [76, 397] width 40 height 15
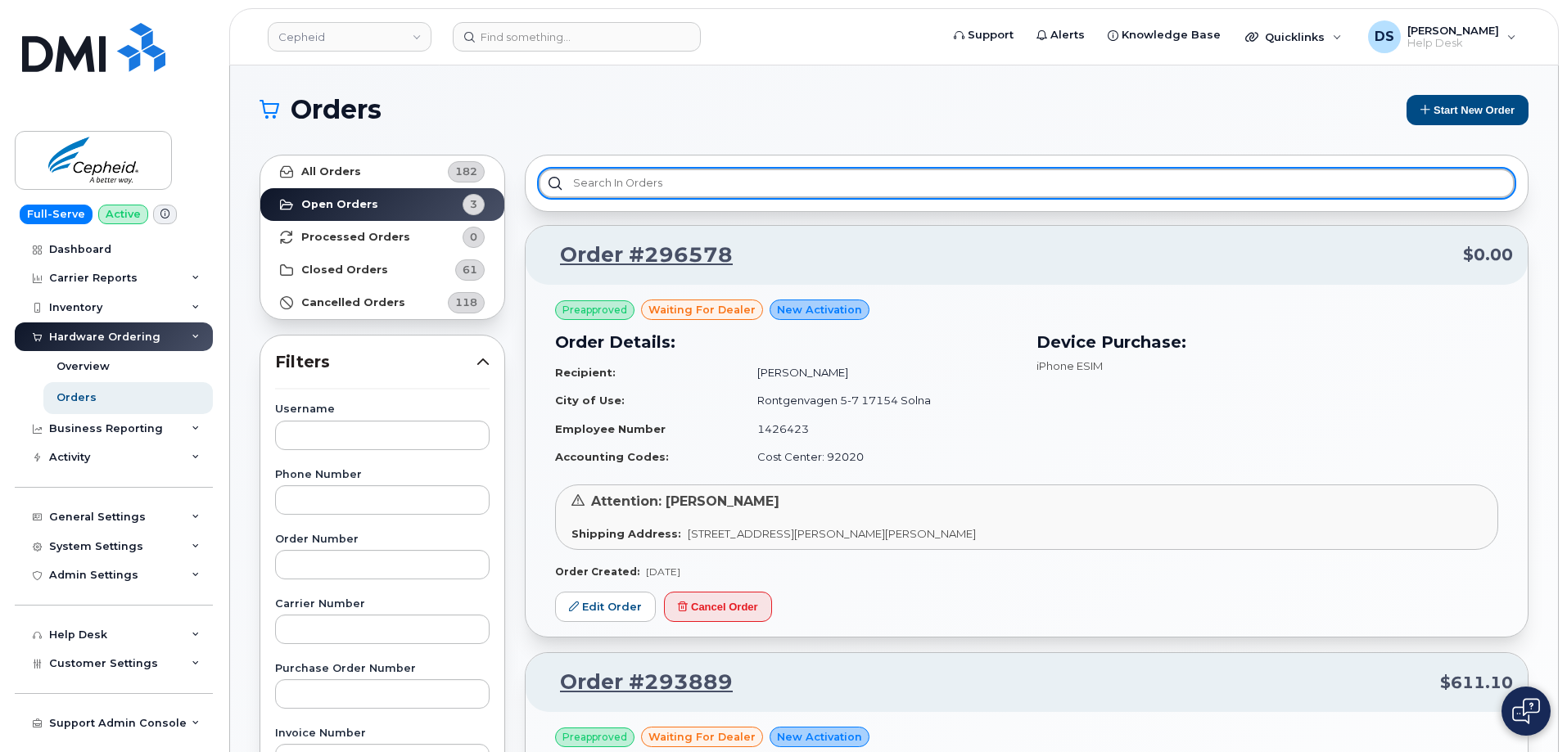
click at [636, 171] on input "text" at bounding box center [1027, 183] width 976 height 29
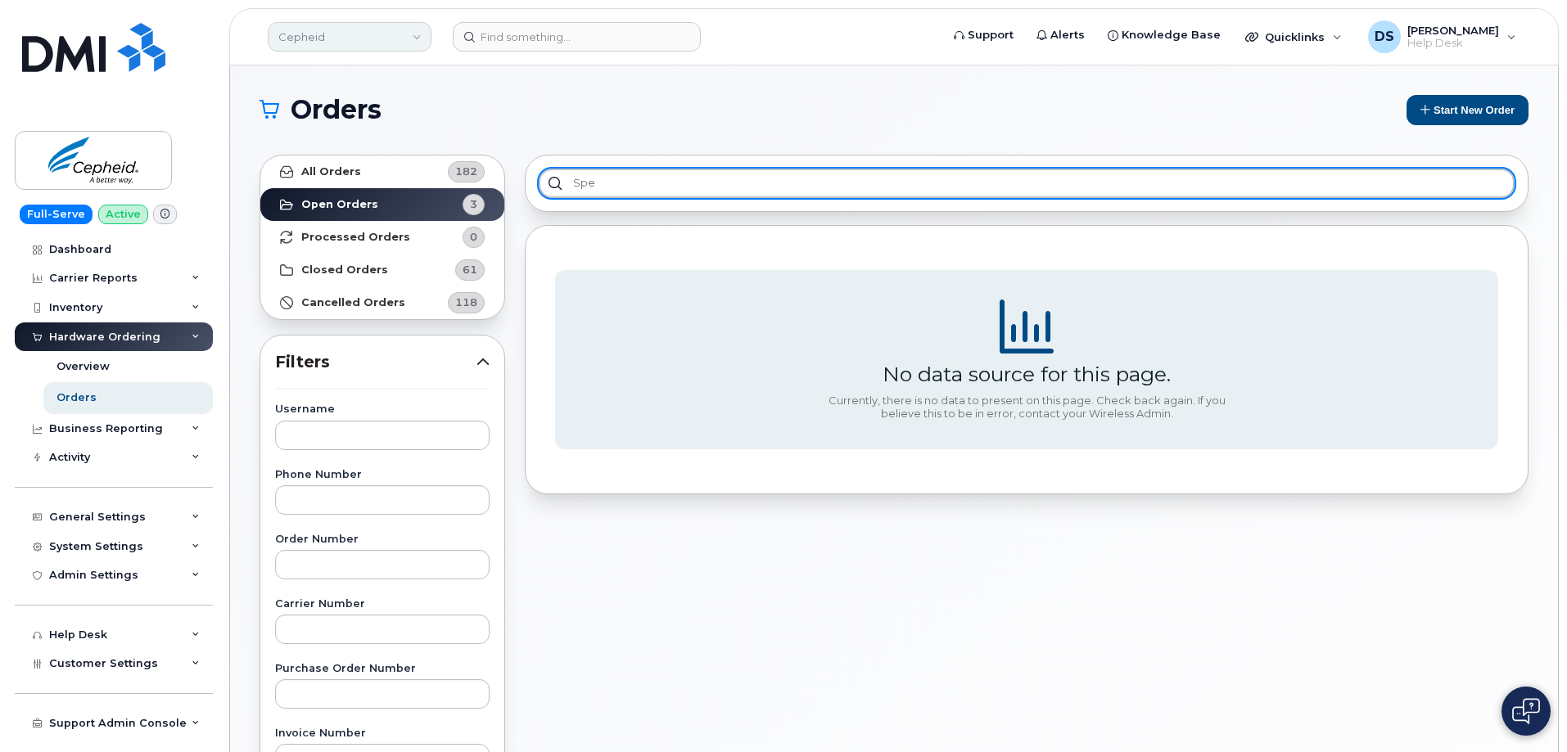
type input "spe"
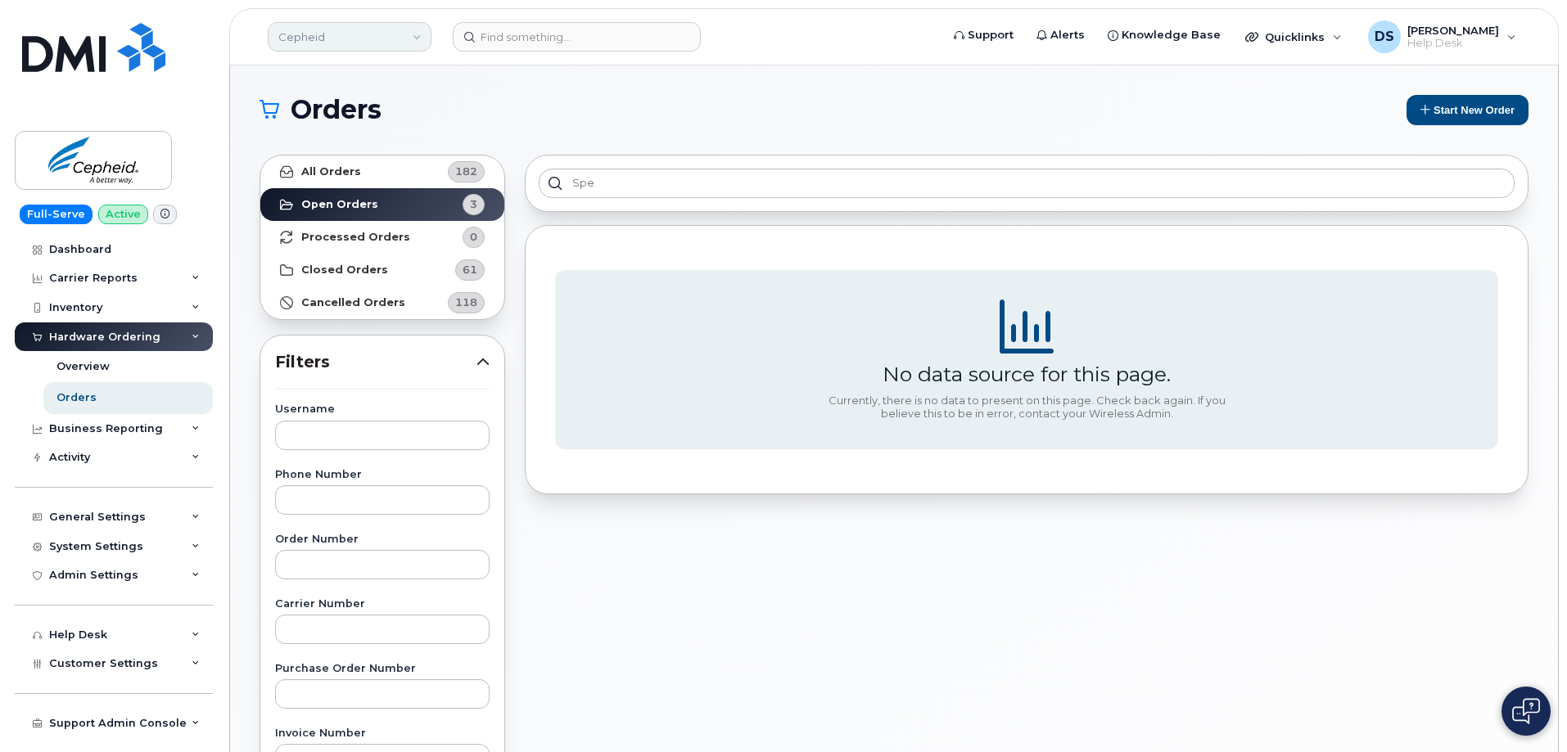
click at [416, 34] on link "Cepheid" at bounding box center [350, 36] width 164 height 29
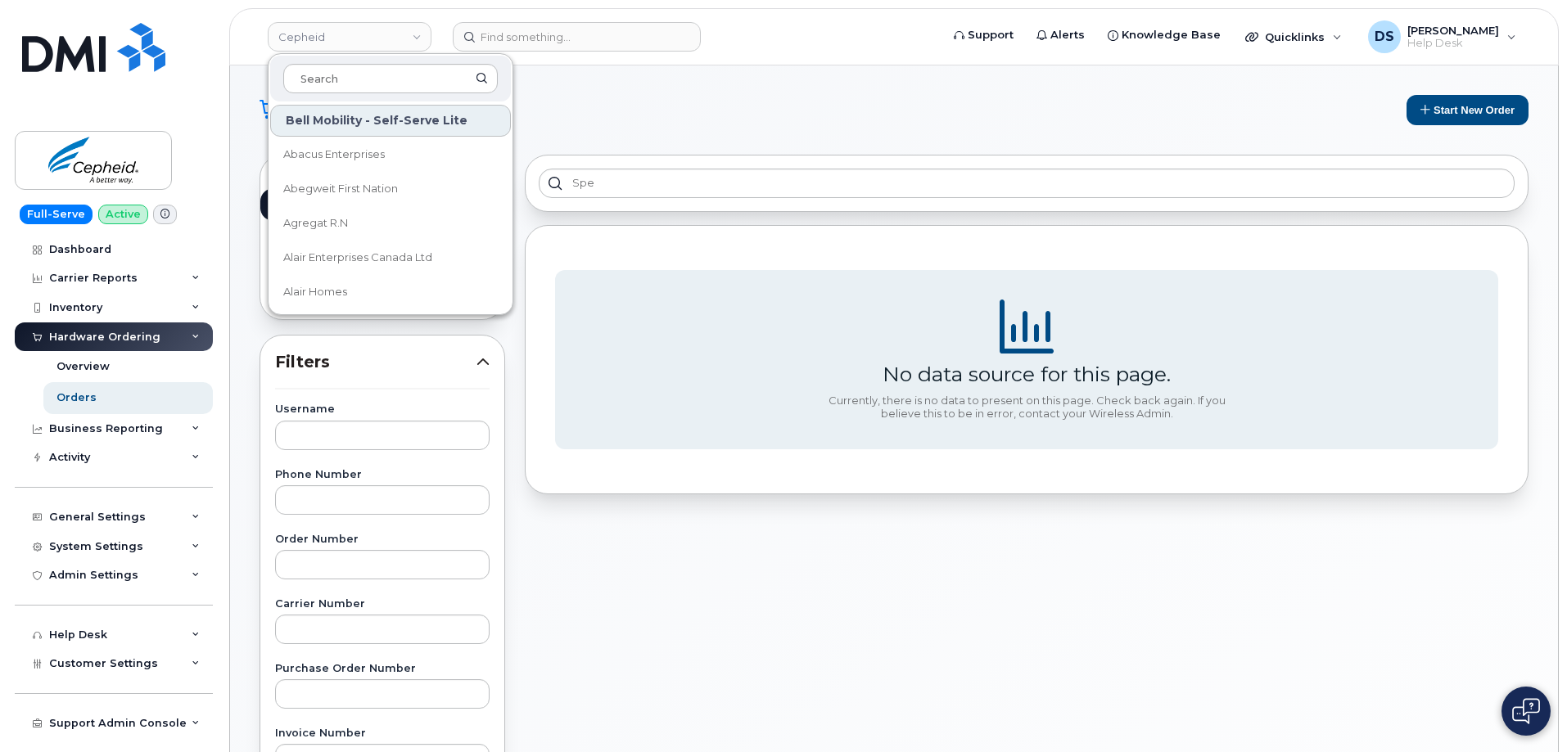
drag, startPoint x: 355, startPoint y: 75, endPoint x: 363, endPoint y: 55, distance: 21.8
click at [356, 74] on input at bounding box center [390, 78] width 214 height 29
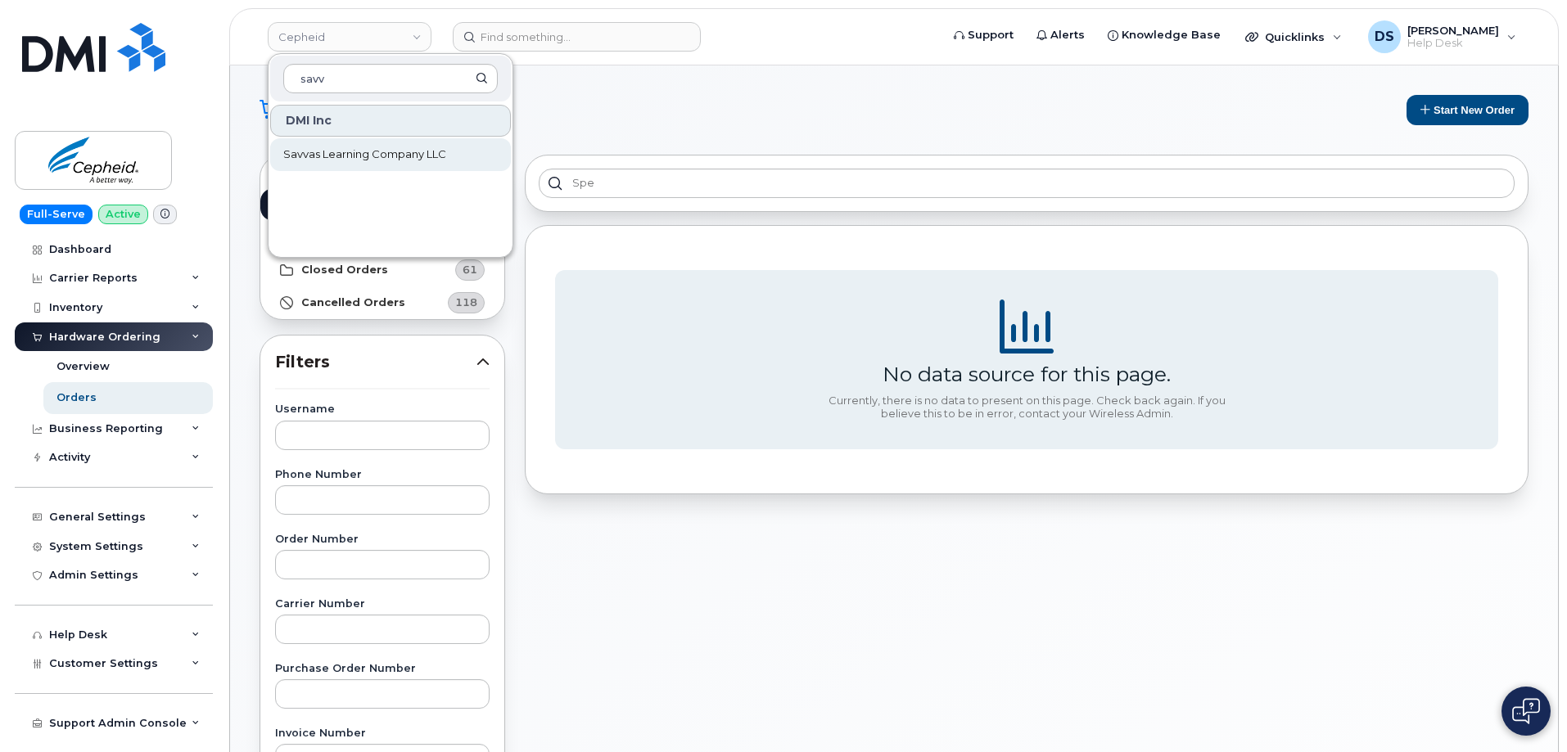
type input "savv"
click at [367, 156] on span "Savvas Learning Company LLC" at bounding box center [364, 155] width 163 height 16
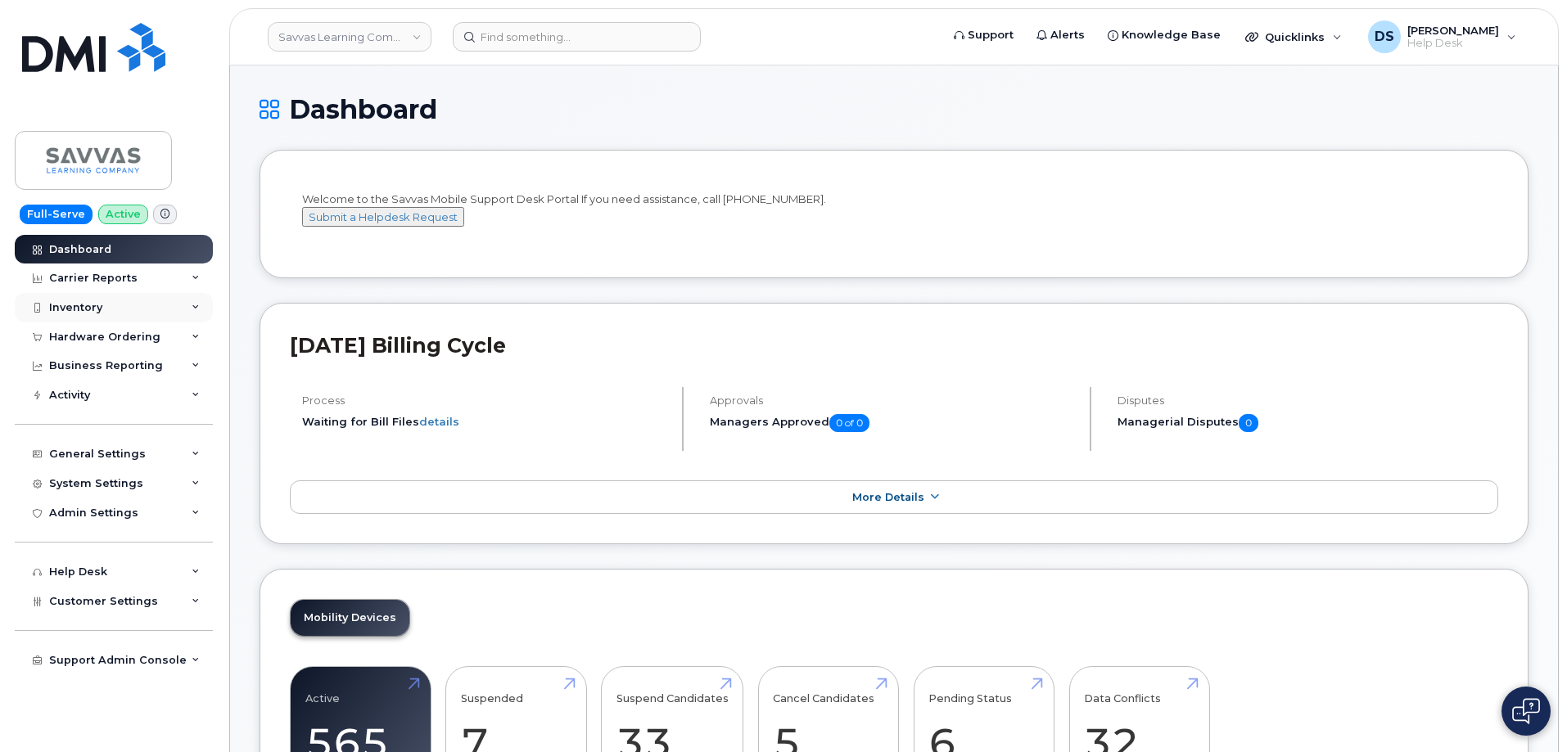
click at [201, 302] on div "Inventory" at bounding box center [114, 307] width 198 height 29
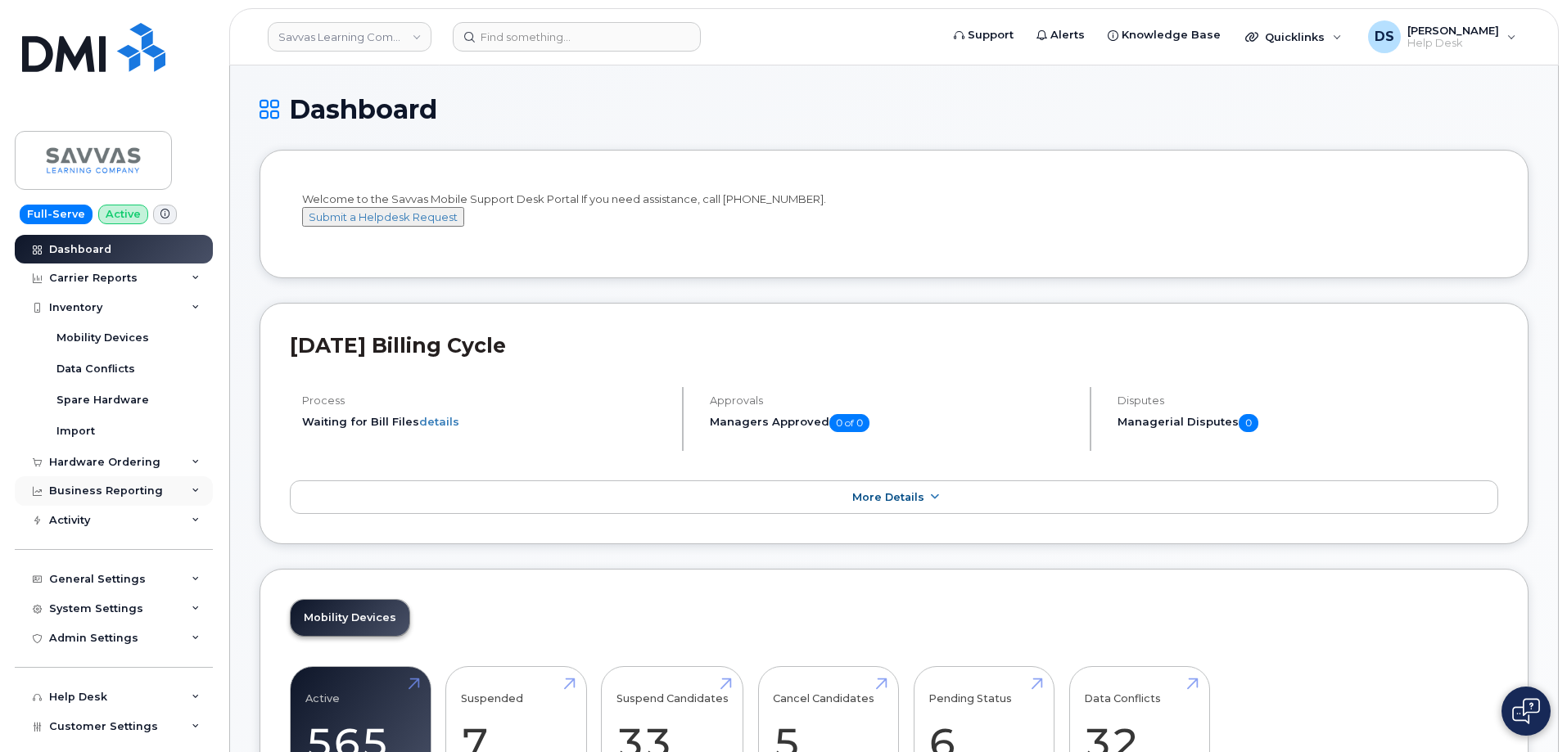
drag, startPoint x: 187, startPoint y: 303, endPoint x: 152, endPoint y: 375, distance: 79.8
click at [192, 304] on icon at bounding box center [196, 308] width 8 height 8
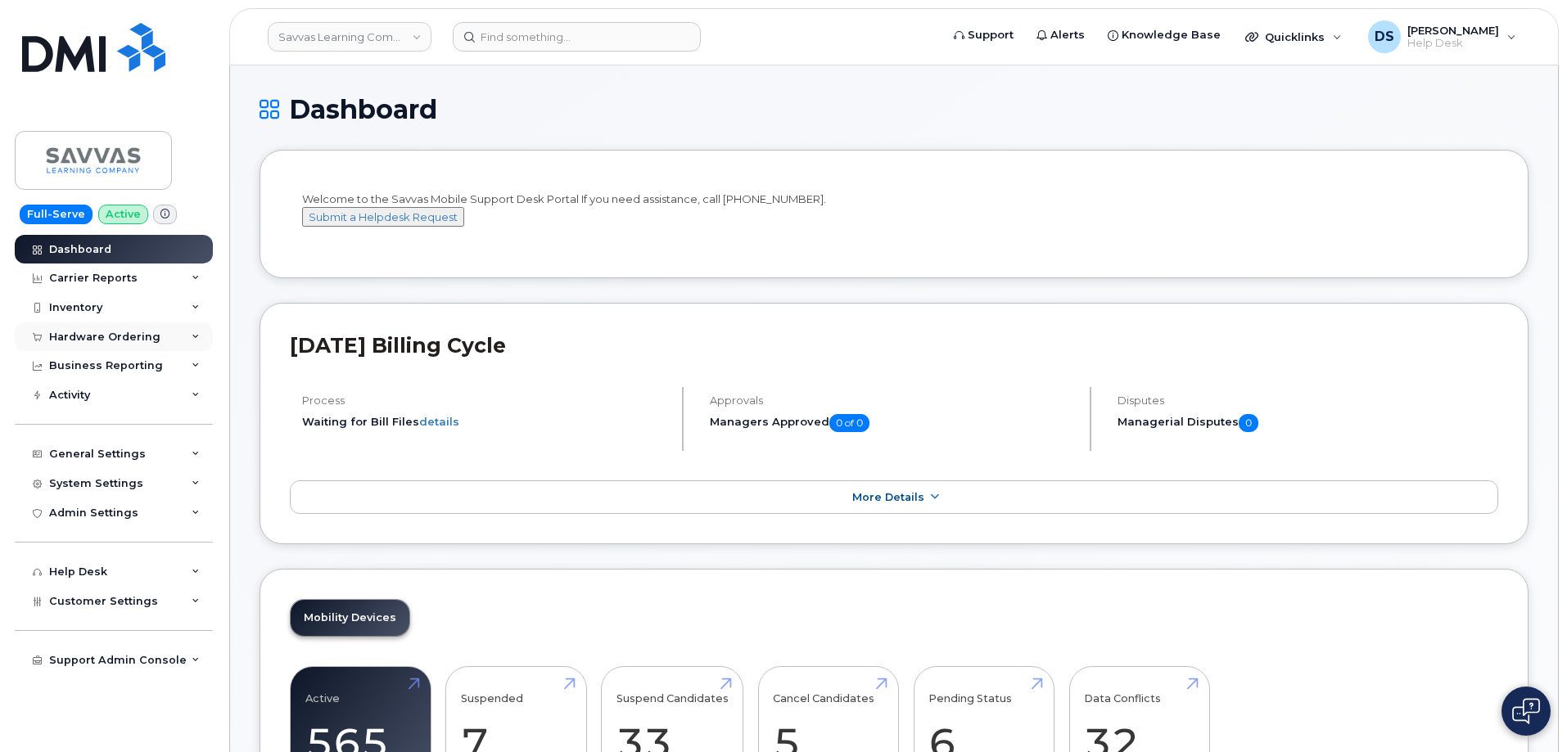
click at [196, 334] on icon at bounding box center [196, 337] width 8 height 8
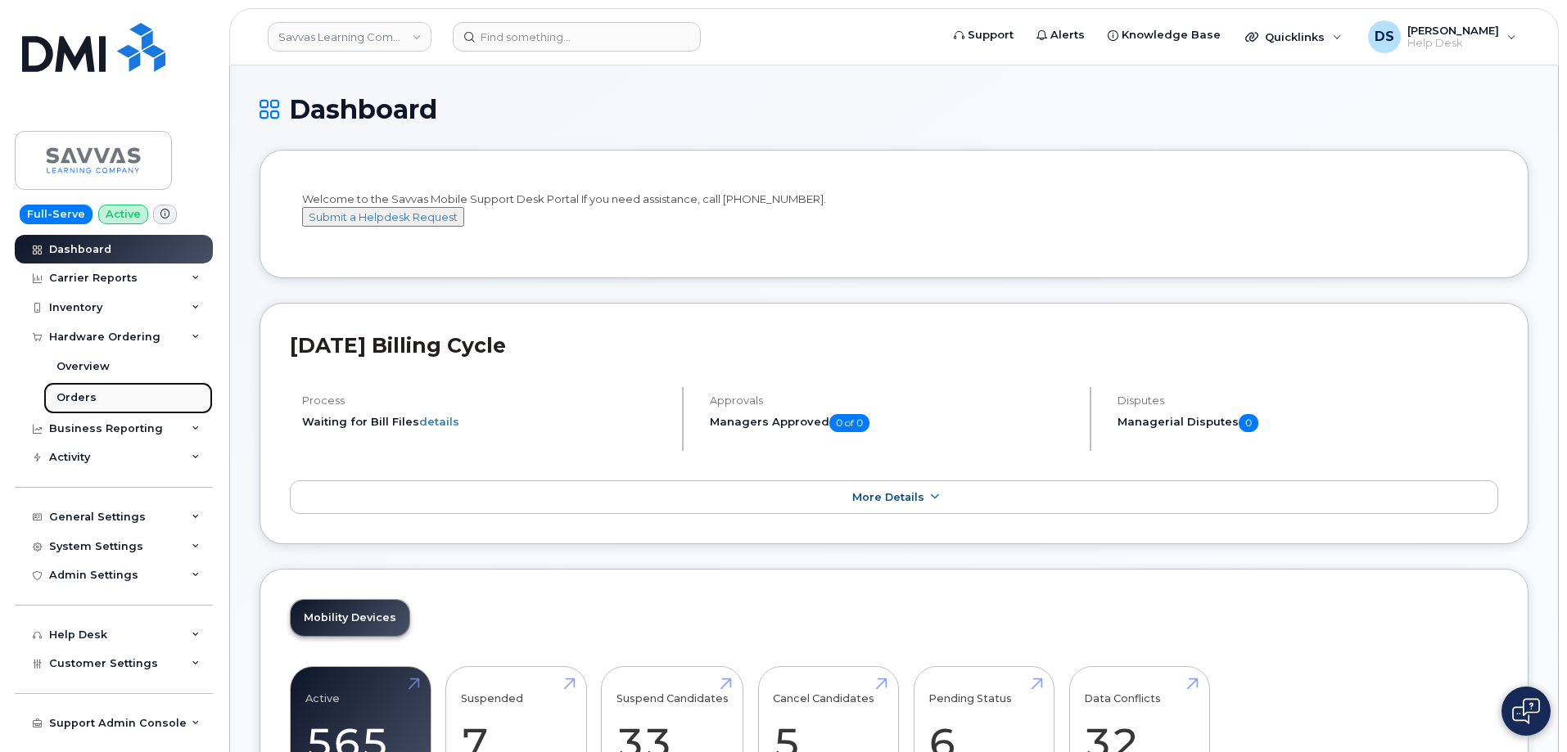
click at [82, 395] on div "Orders" at bounding box center [76, 397] width 40 height 15
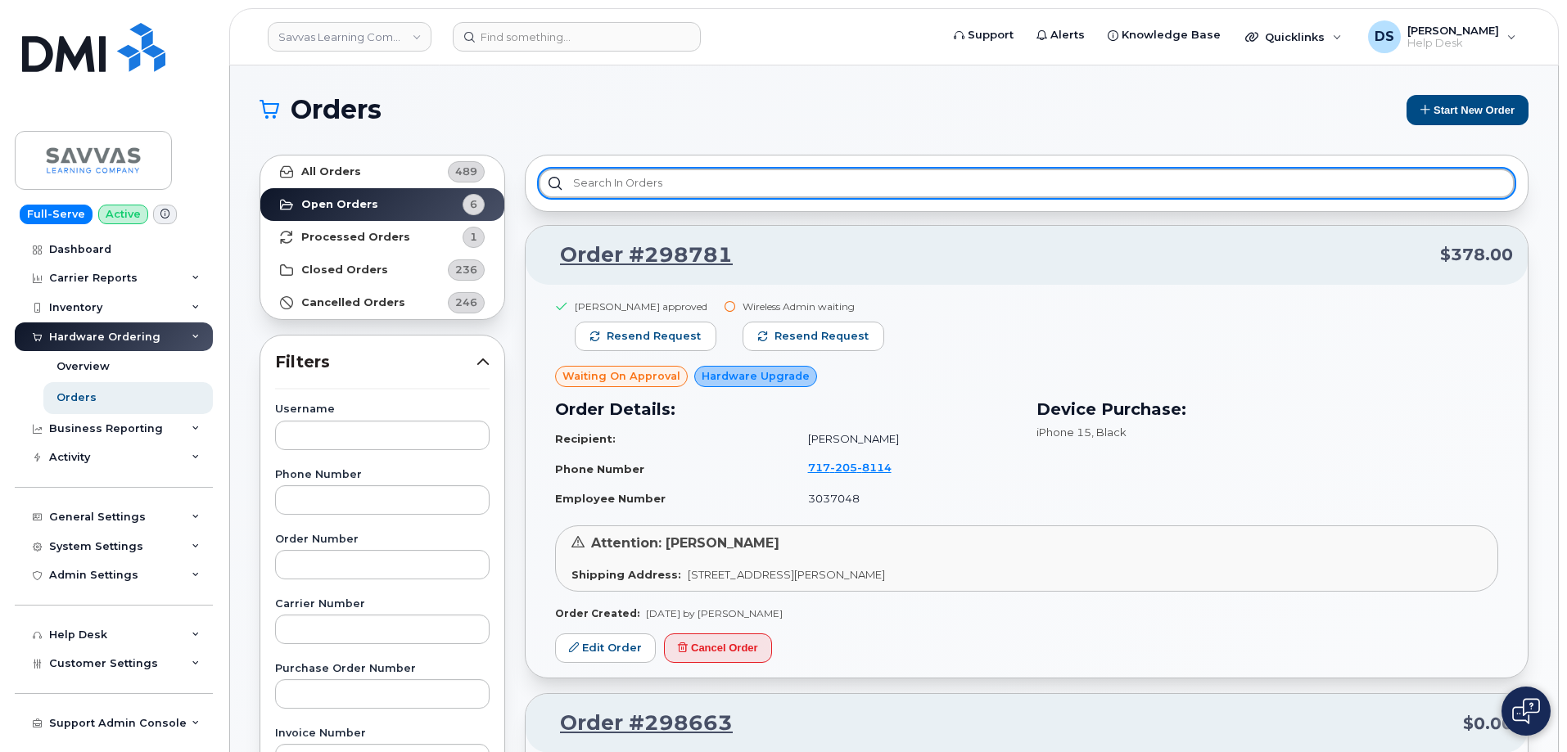
click at [629, 178] on input "text" at bounding box center [1027, 183] width 976 height 29
type input "c"
type input "s"
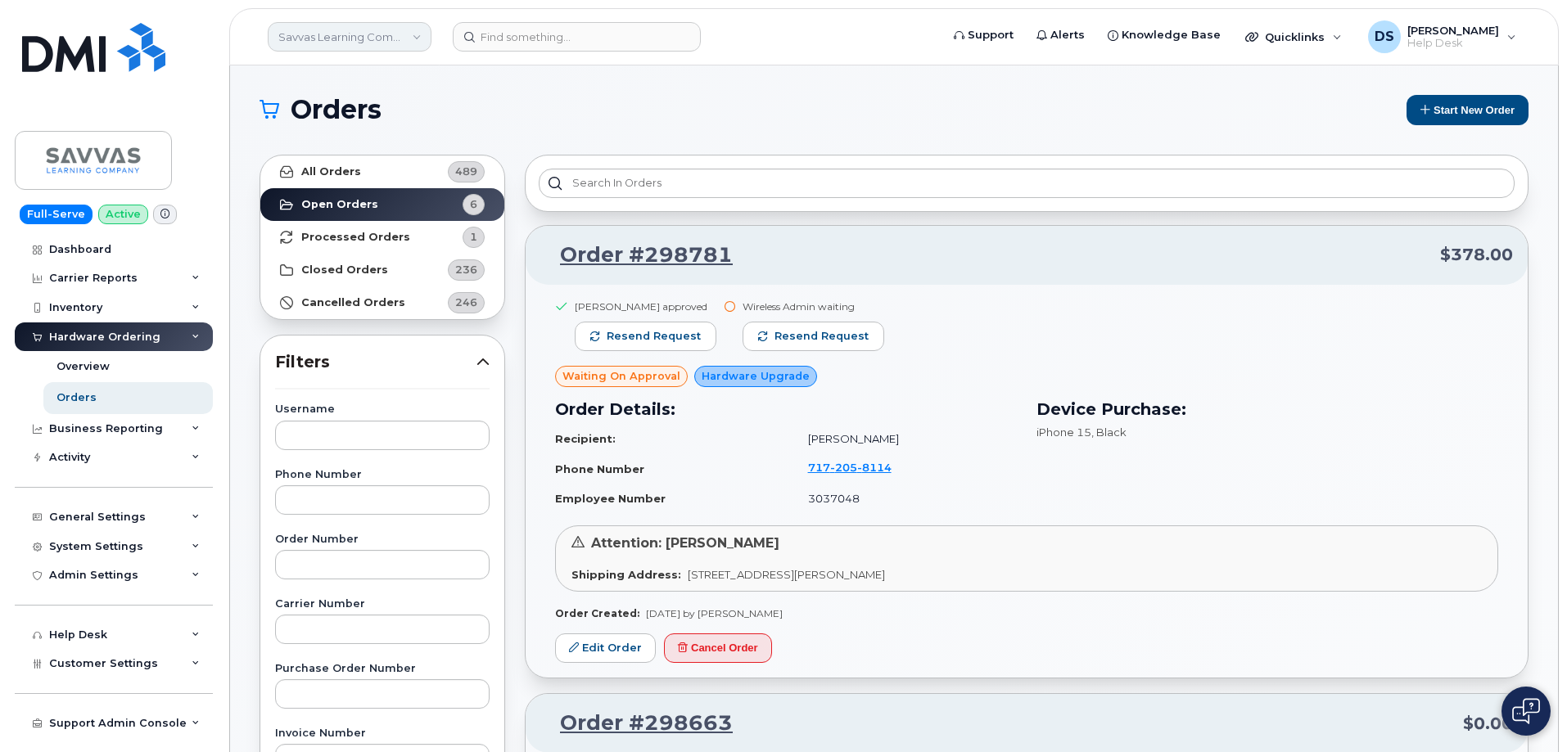
click at [421, 31] on link "Savvas Learning Company LLC" at bounding box center [350, 36] width 164 height 29
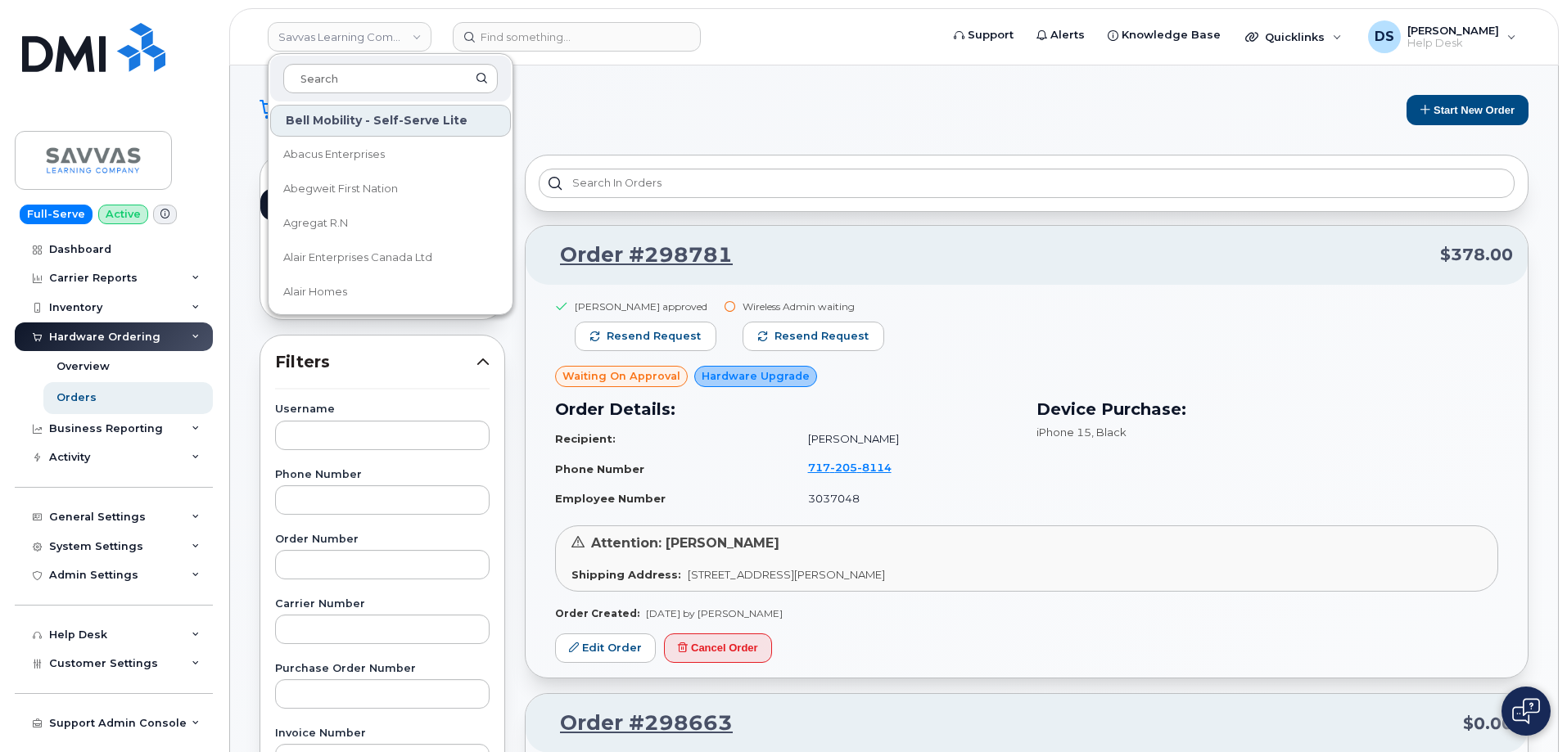
drag, startPoint x: 351, startPoint y: 70, endPoint x: 383, endPoint y: 61, distance: 33.2
click at [360, 66] on input at bounding box center [390, 78] width 214 height 29
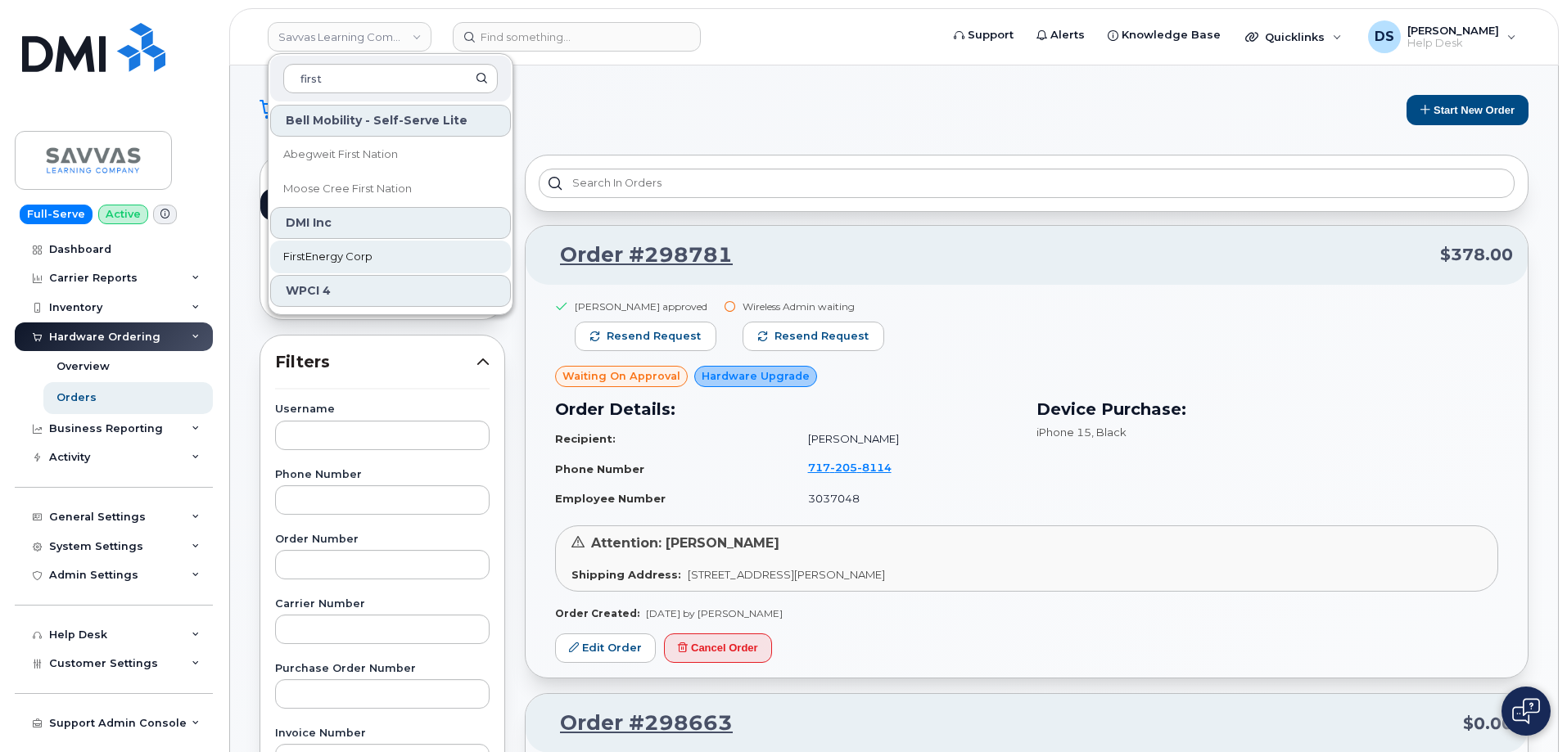
type input "first"
click at [338, 253] on span "FirstEnergy Corp" at bounding box center [327, 257] width 89 height 16
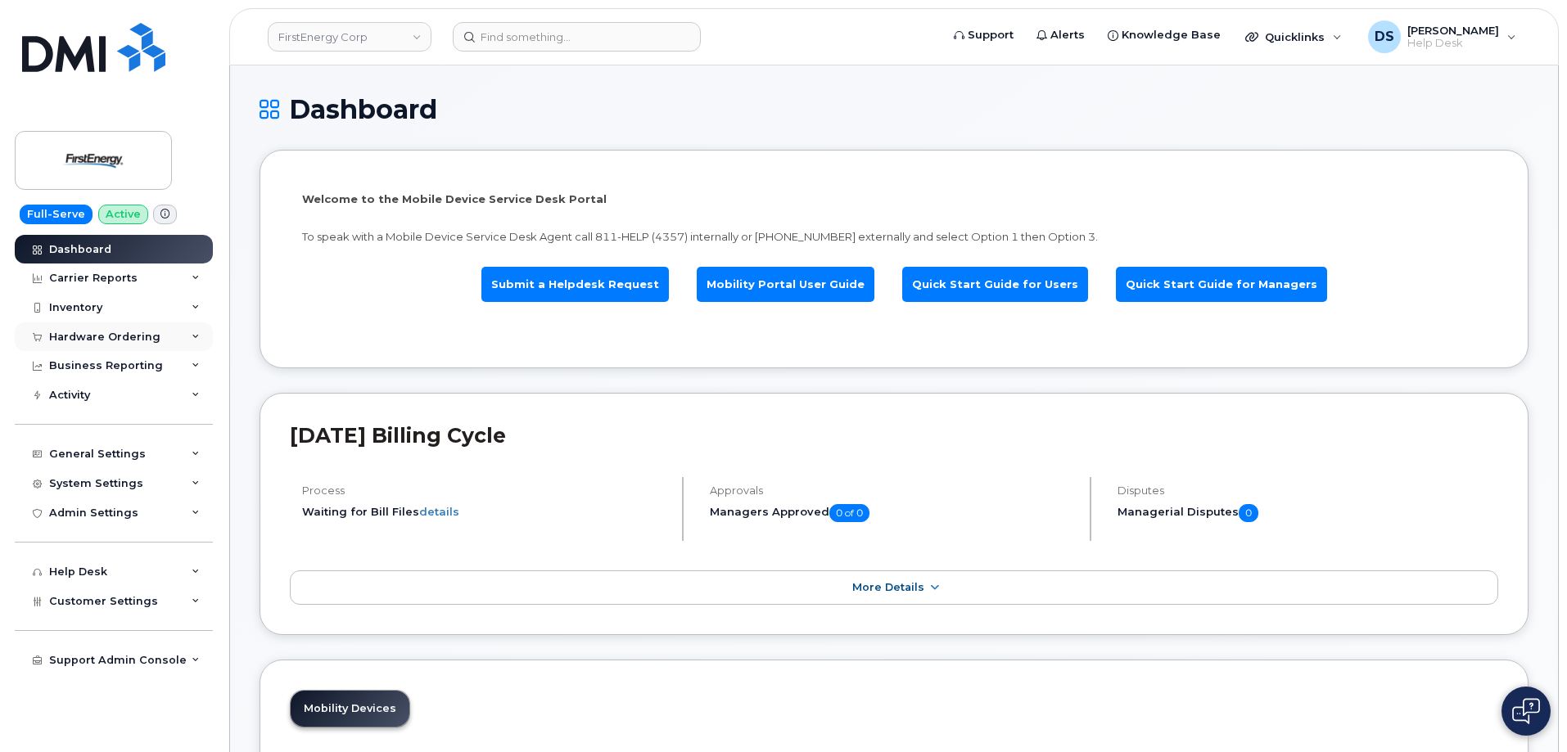
click at [194, 333] on icon at bounding box center [196, 337] width 8 height 8
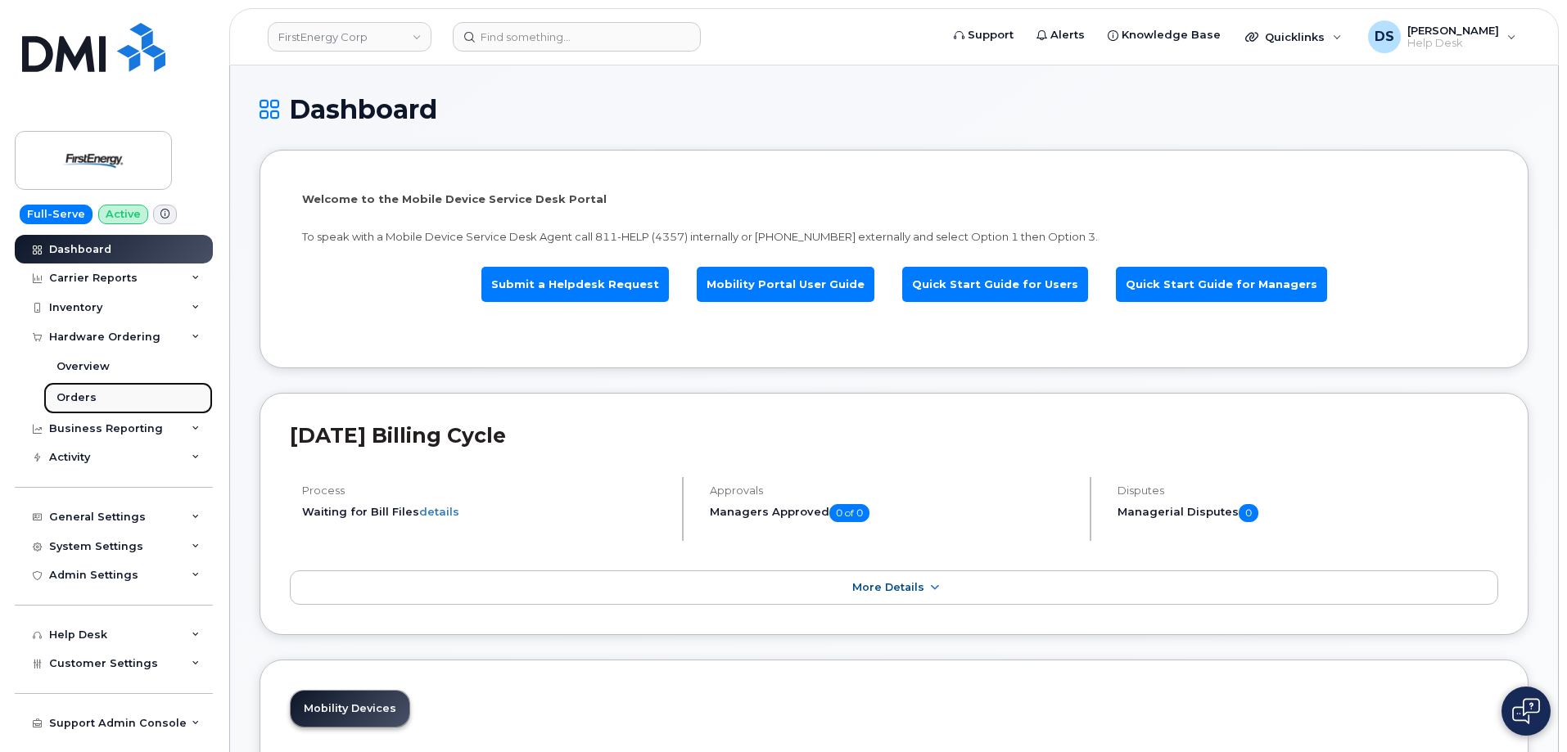
click at [85, 395] on div "Orders" at bounding box center [76, 397] width 40 height 15
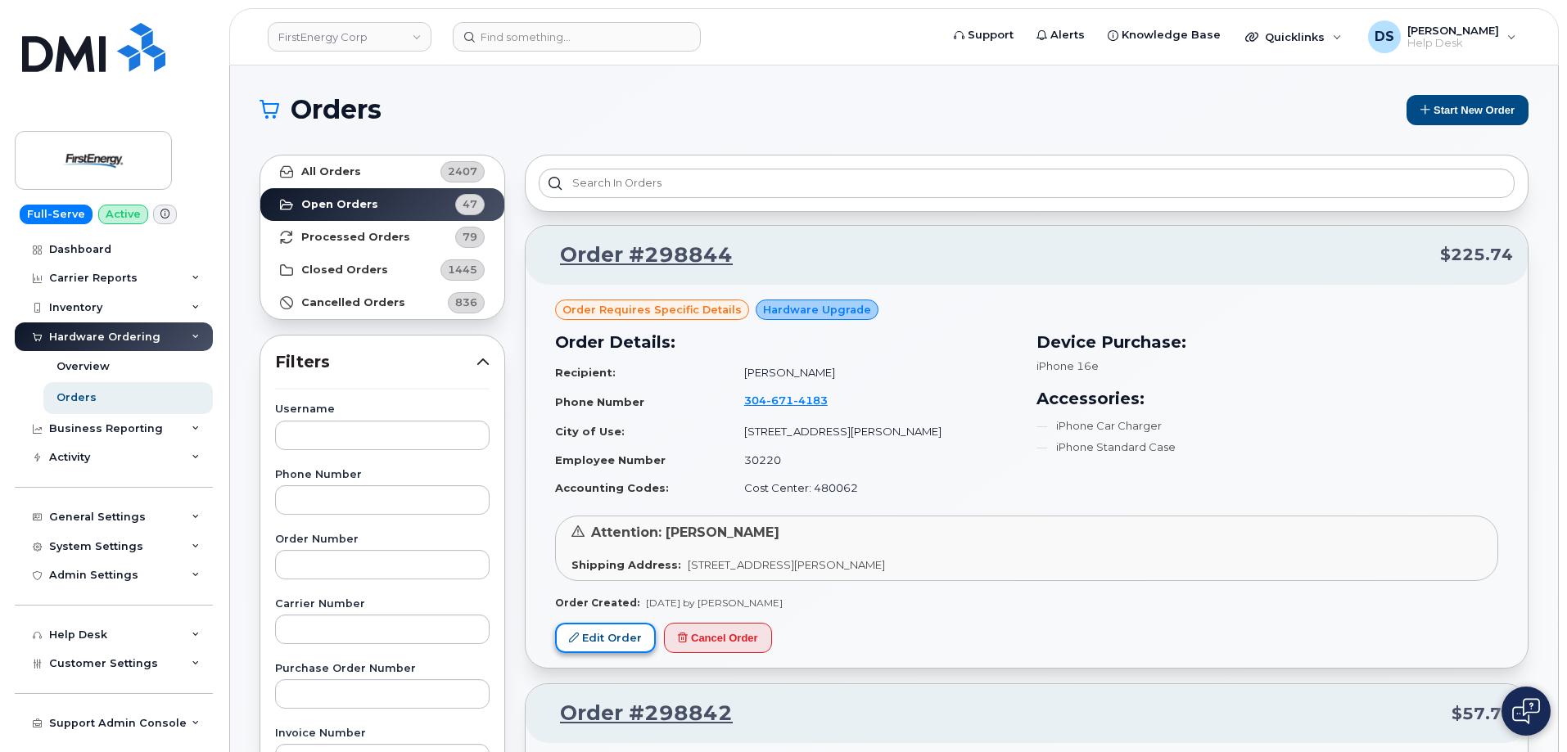
click at [614, 635] on link "Edit Order" at bounding box center [605, 638] width 101 height 30
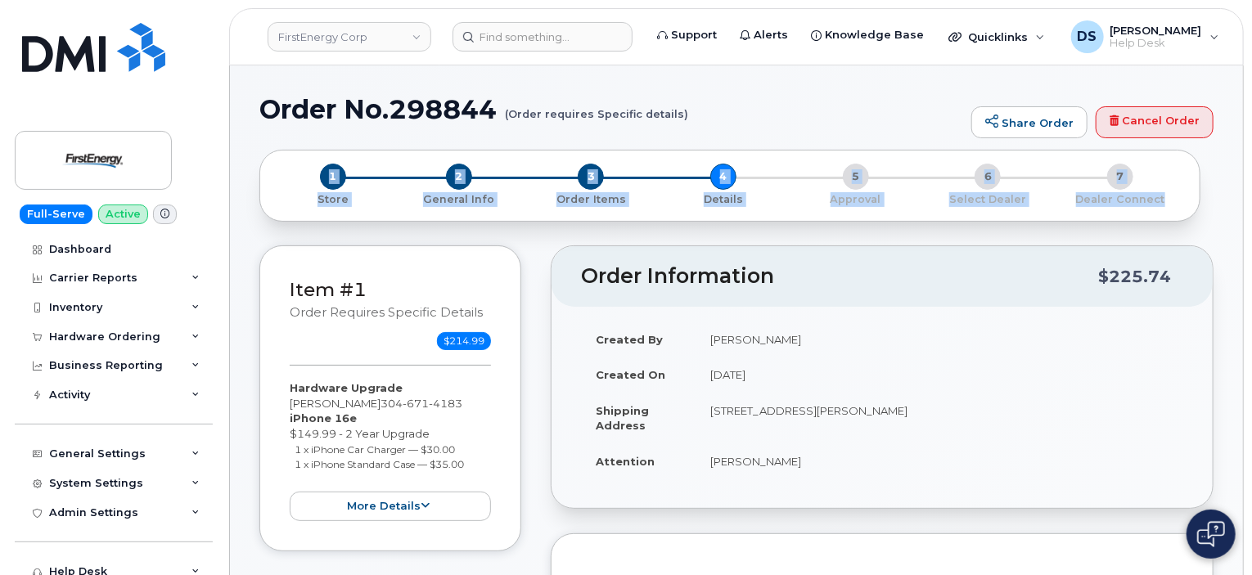
drag, startPoint x: 1251, startPoint y: 129, endPoint x: 1257, endPoint y: 223, distance: 94.3
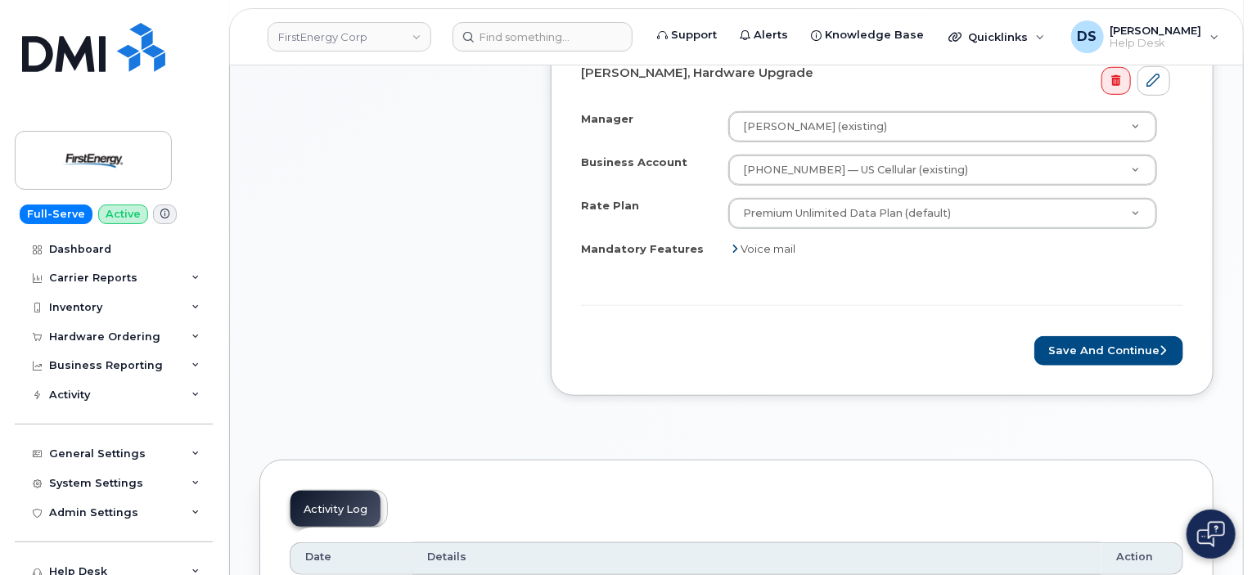
scroll to position [597, 0]
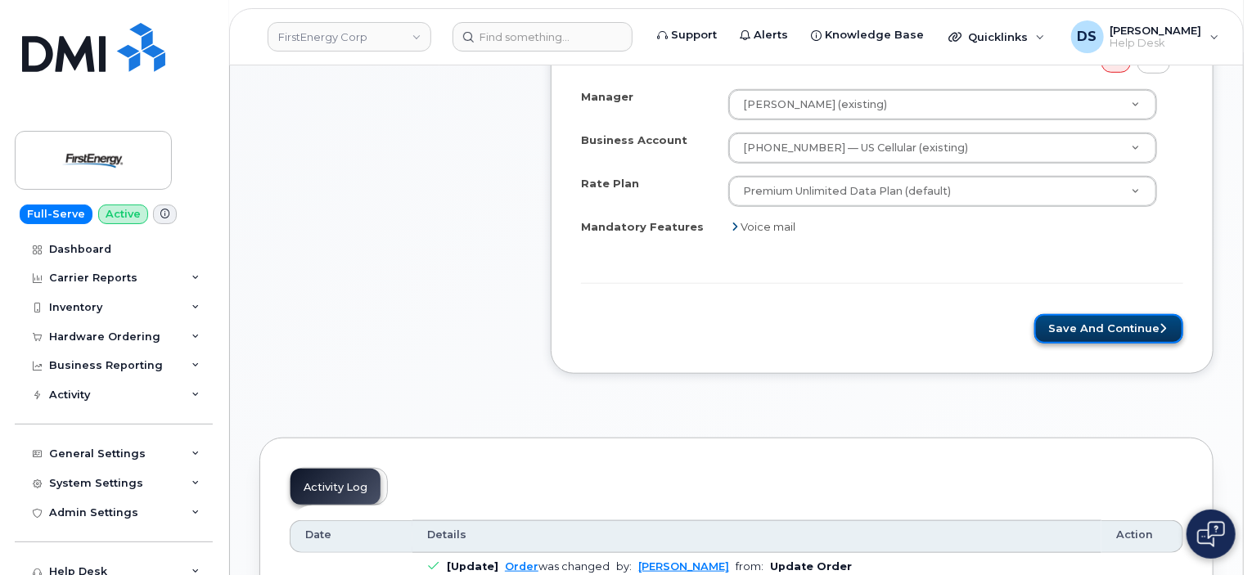
click at [1104, 318] on button "Save and Continue" at bounding box center [1109, 329] width 149 height 30
